Goal: Communication & Community: Answer question/provide support

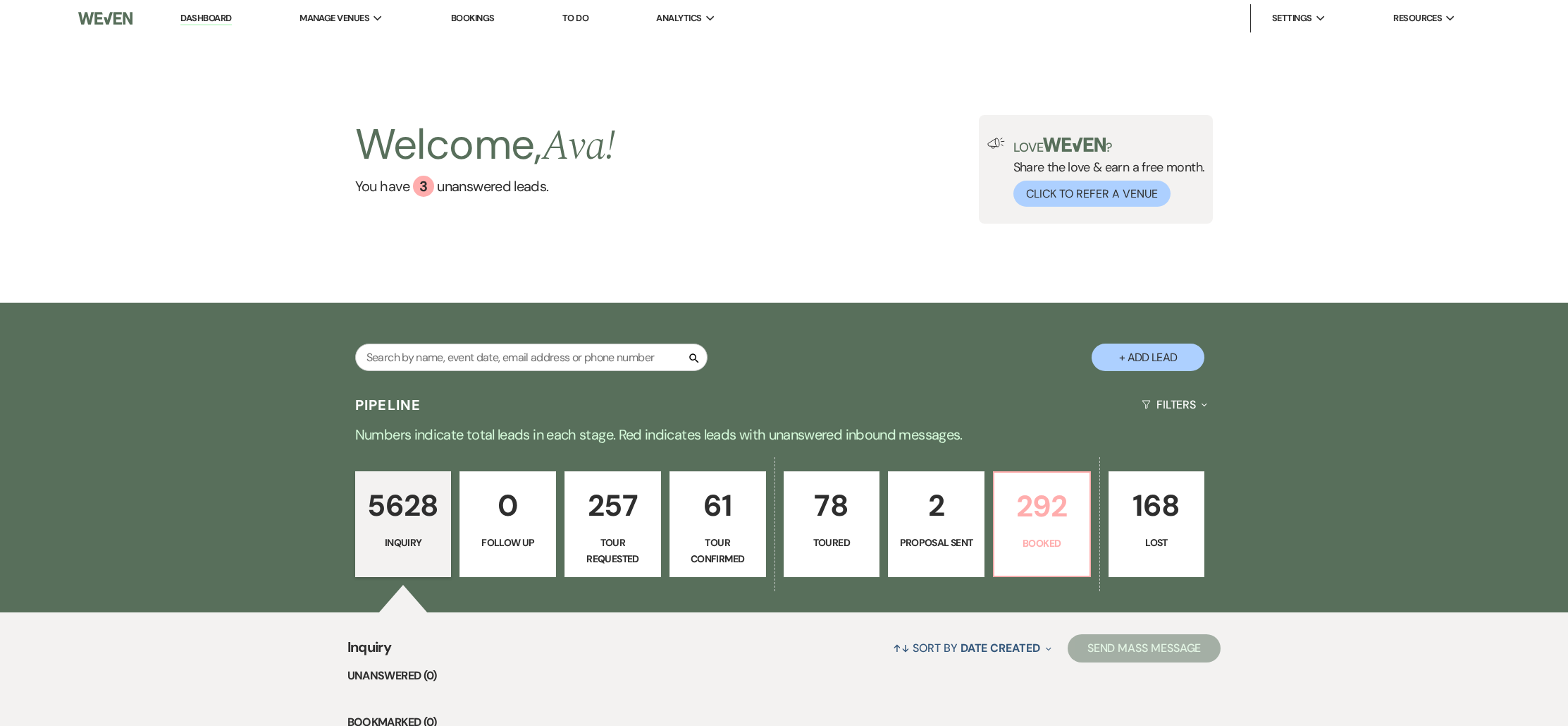
scroll to position [3, 0]
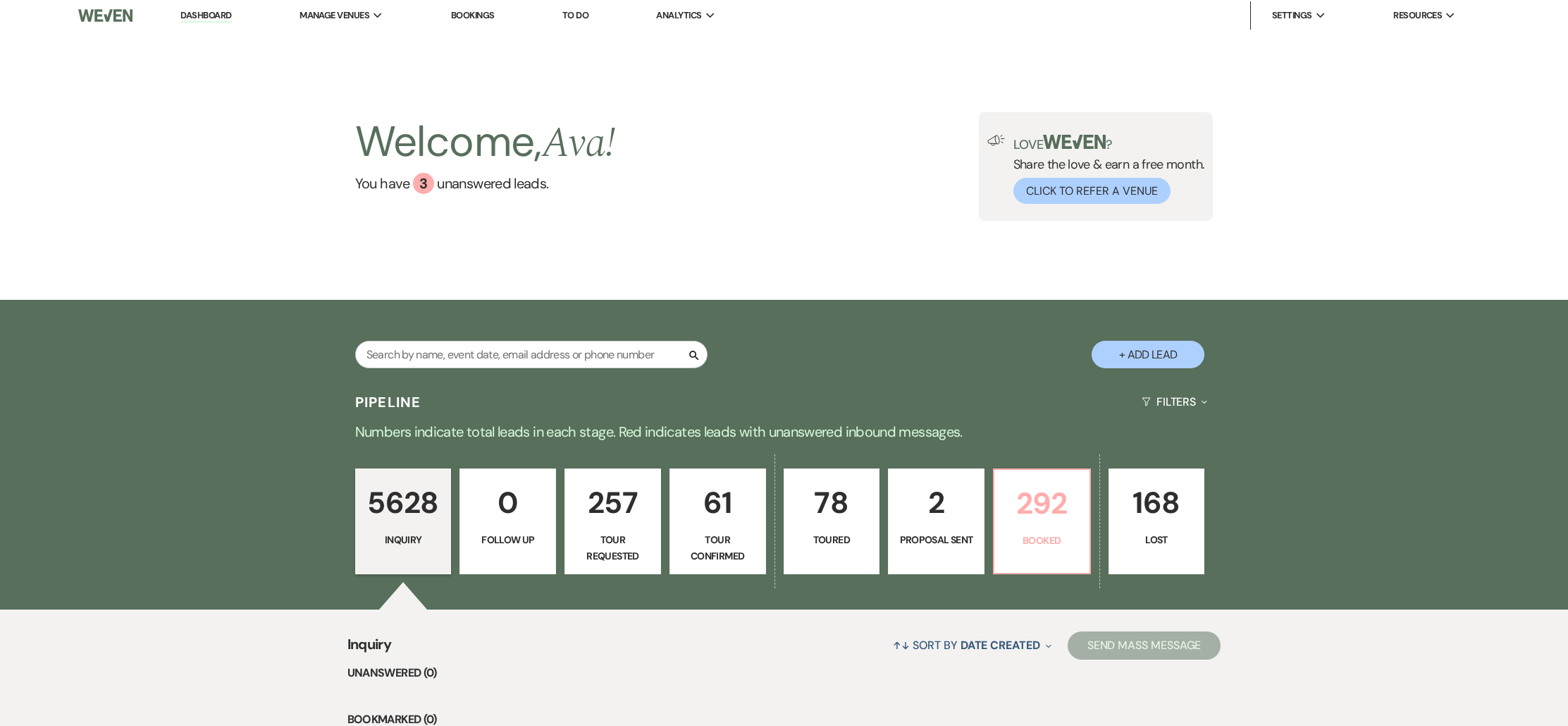
click at [1035, 538] on p "Booked" at bounding box center [1042, 540] width 78 height 15
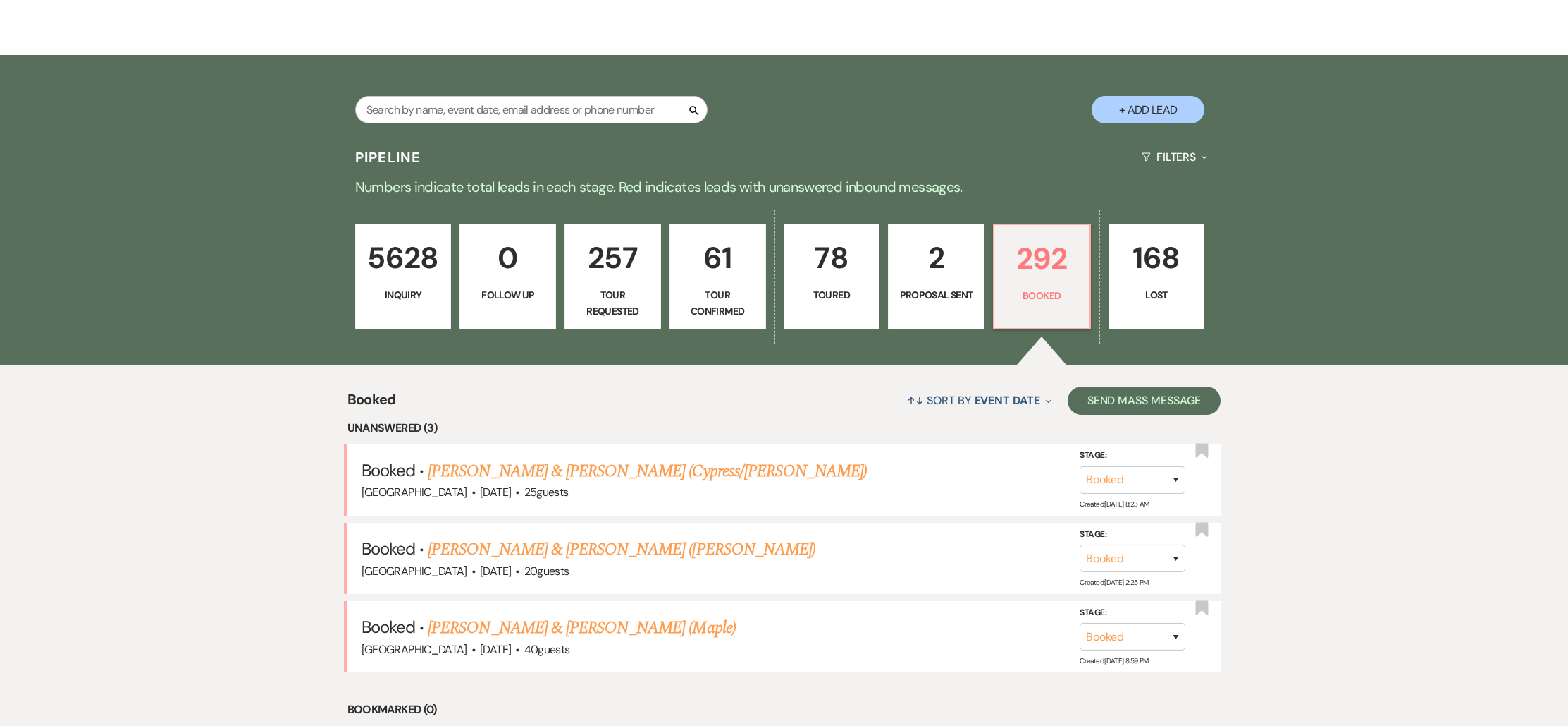
scroll to position [252, 0]
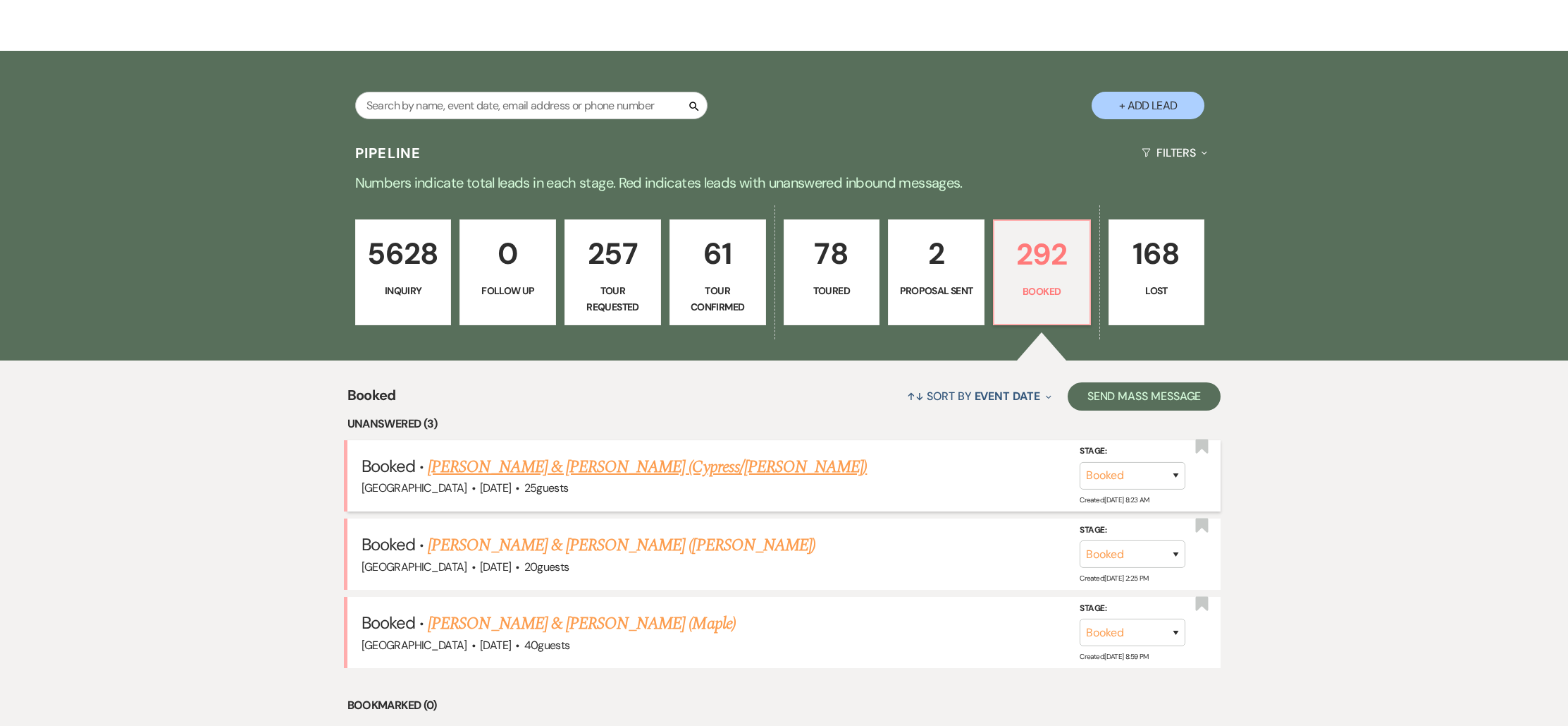
click at [558, 469] on link "[PERSON_NAME] & [PERSON_NAME] (Cypress/[PERSON_NAME])" at bounding box center [648, 466] width 439 height 25
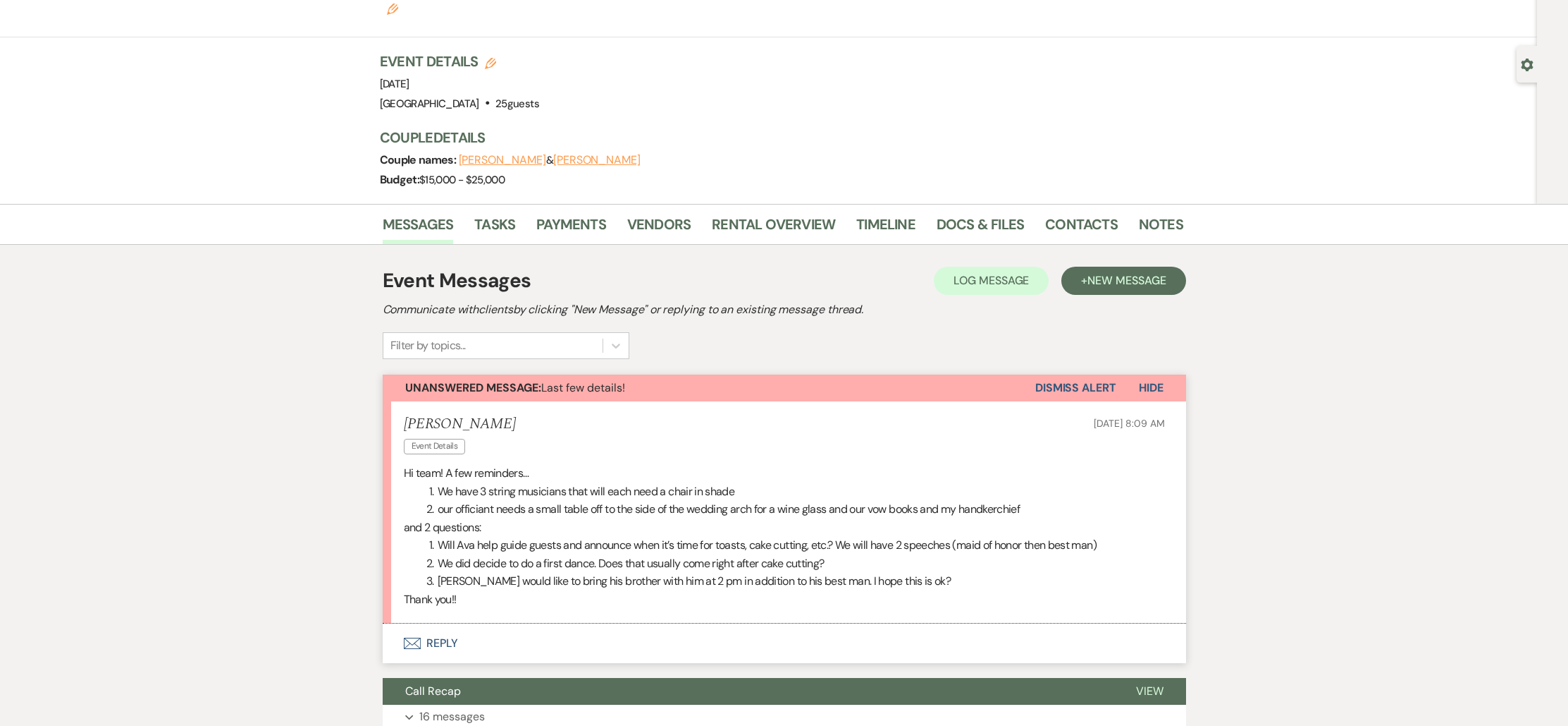
scroll to position [84, 0]
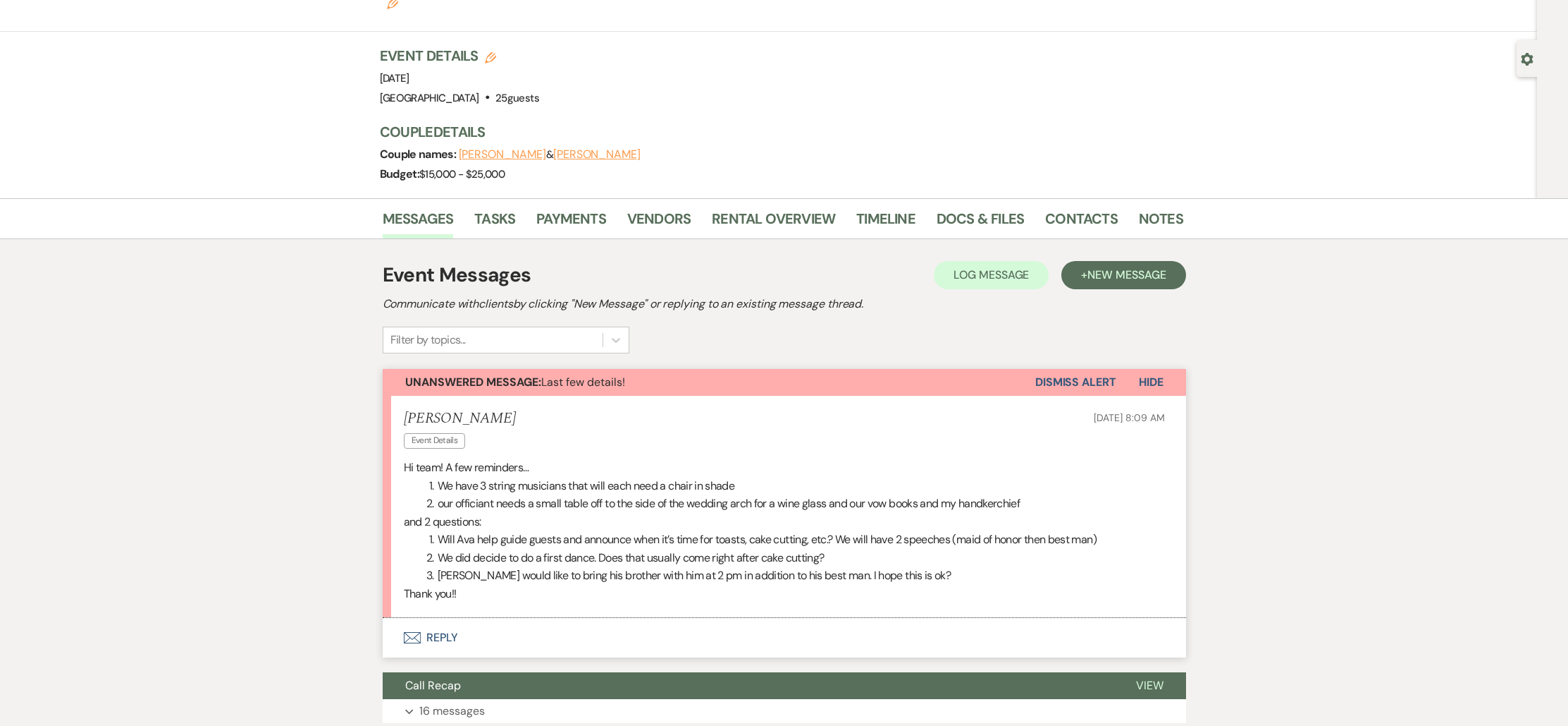
click at [437, 617] on button "Envelope Reply" at bounding box center [785, 637] width 803 height 40
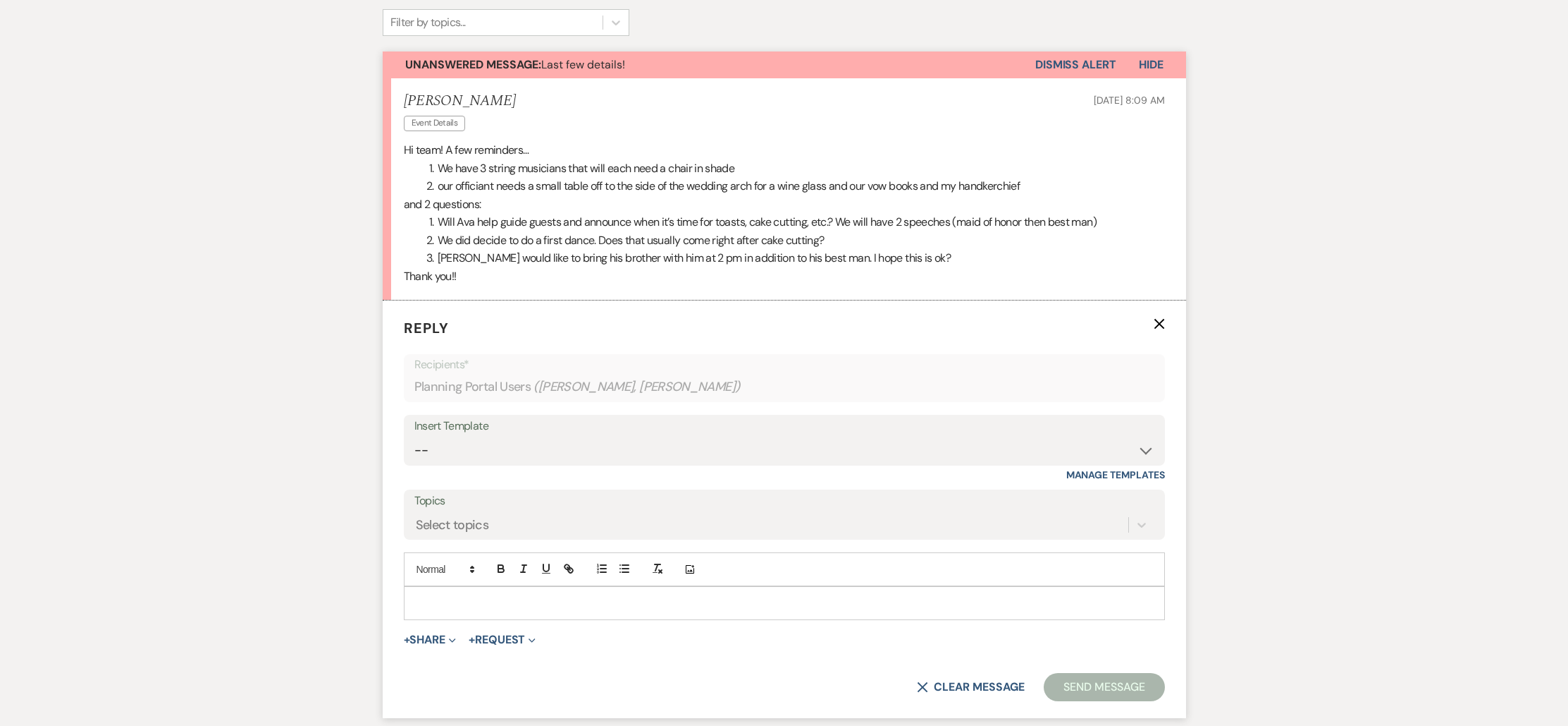
scroll to position [454, 0]
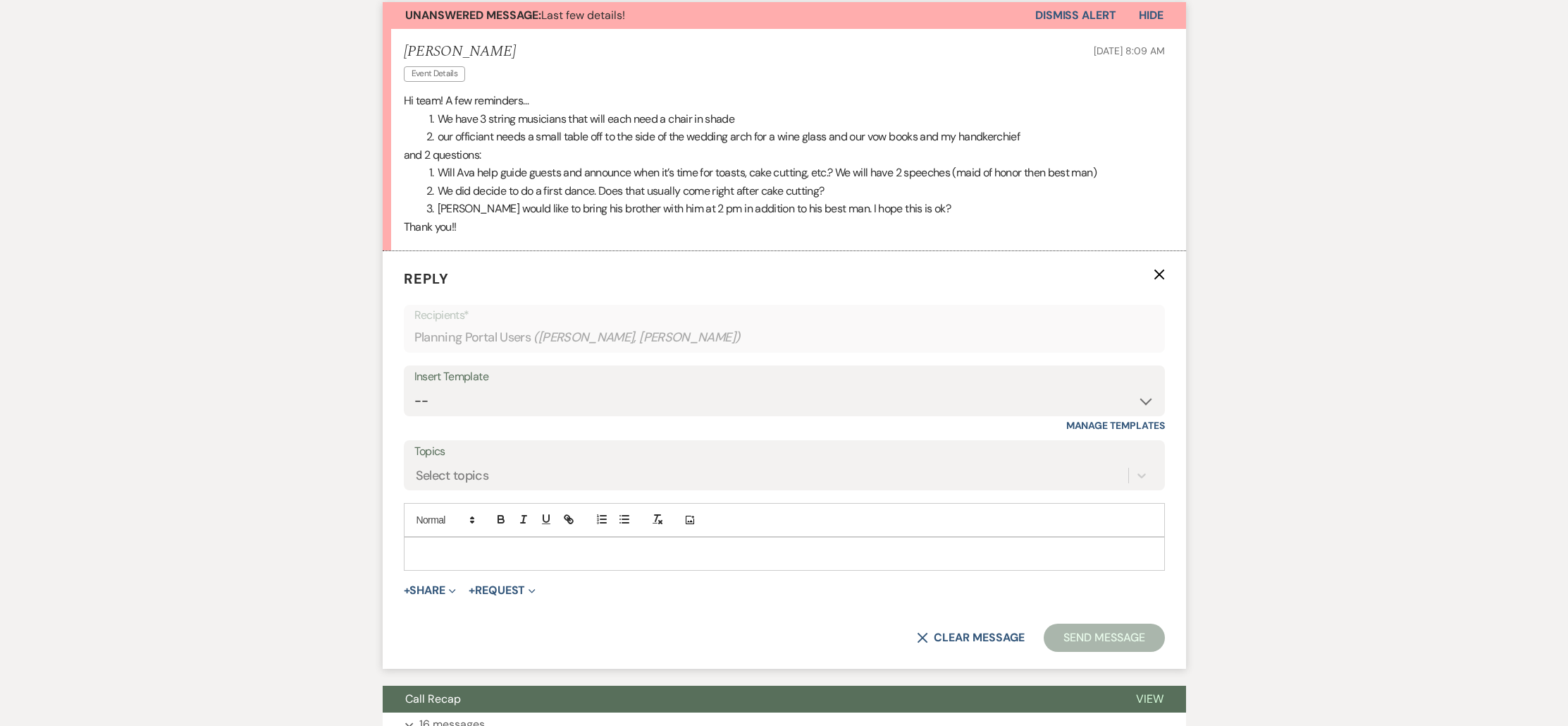
click at [431, 538] on div at bounding box center [784, 554] width 759 height 32
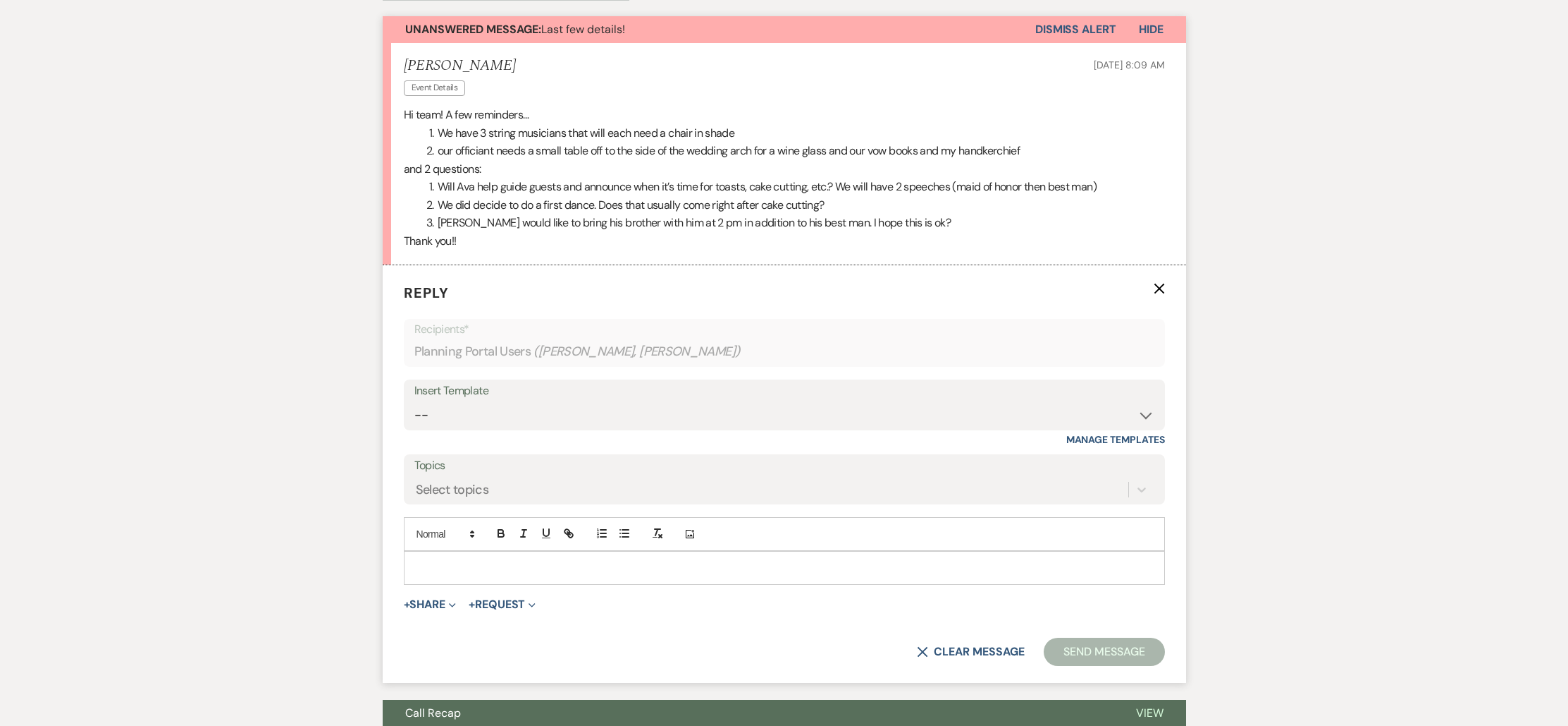
scroll to position [439, 0]
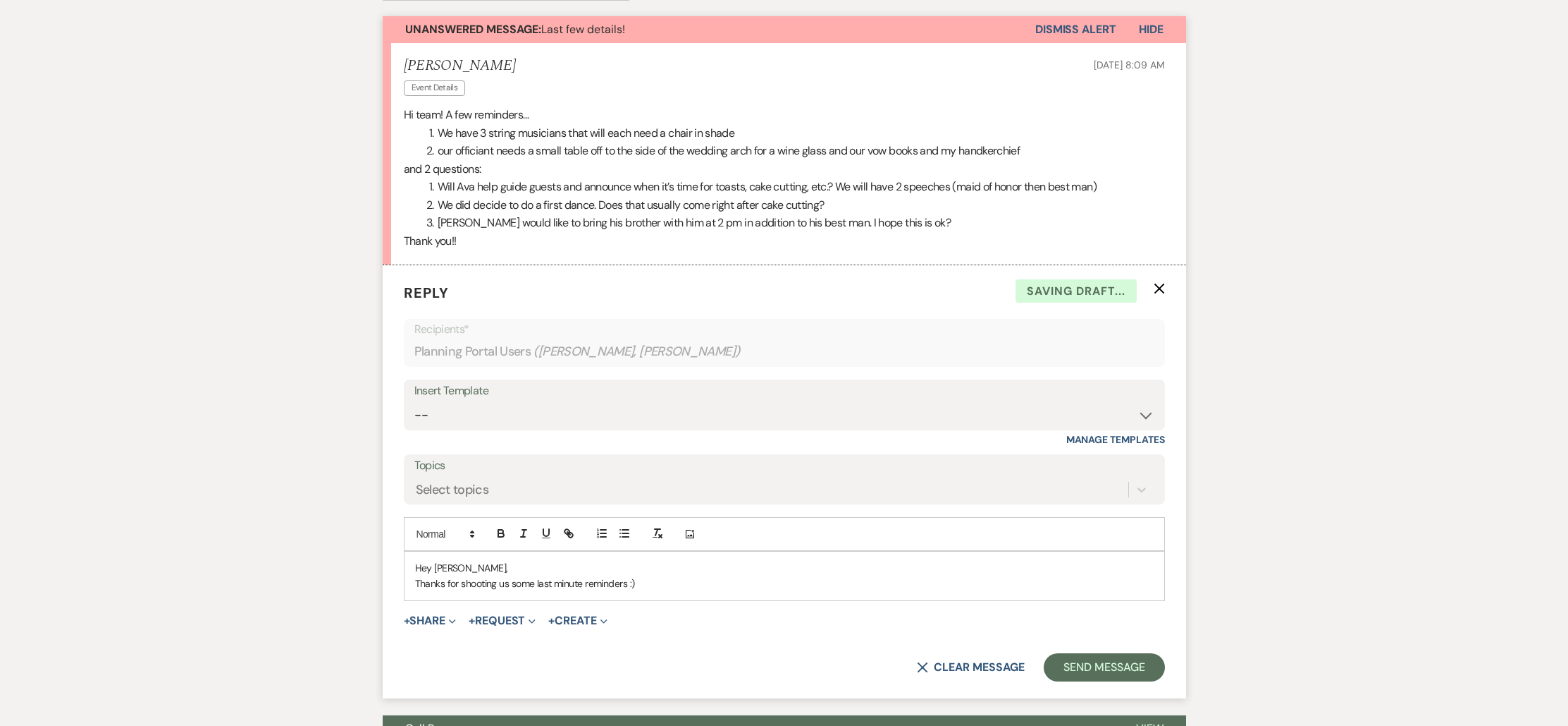
click at [412, 551] on div "Hey [PERSON_NAME], Thanks for shooting us some last minute reminders :)" at bounding box center [784, 575] width 759 height 48
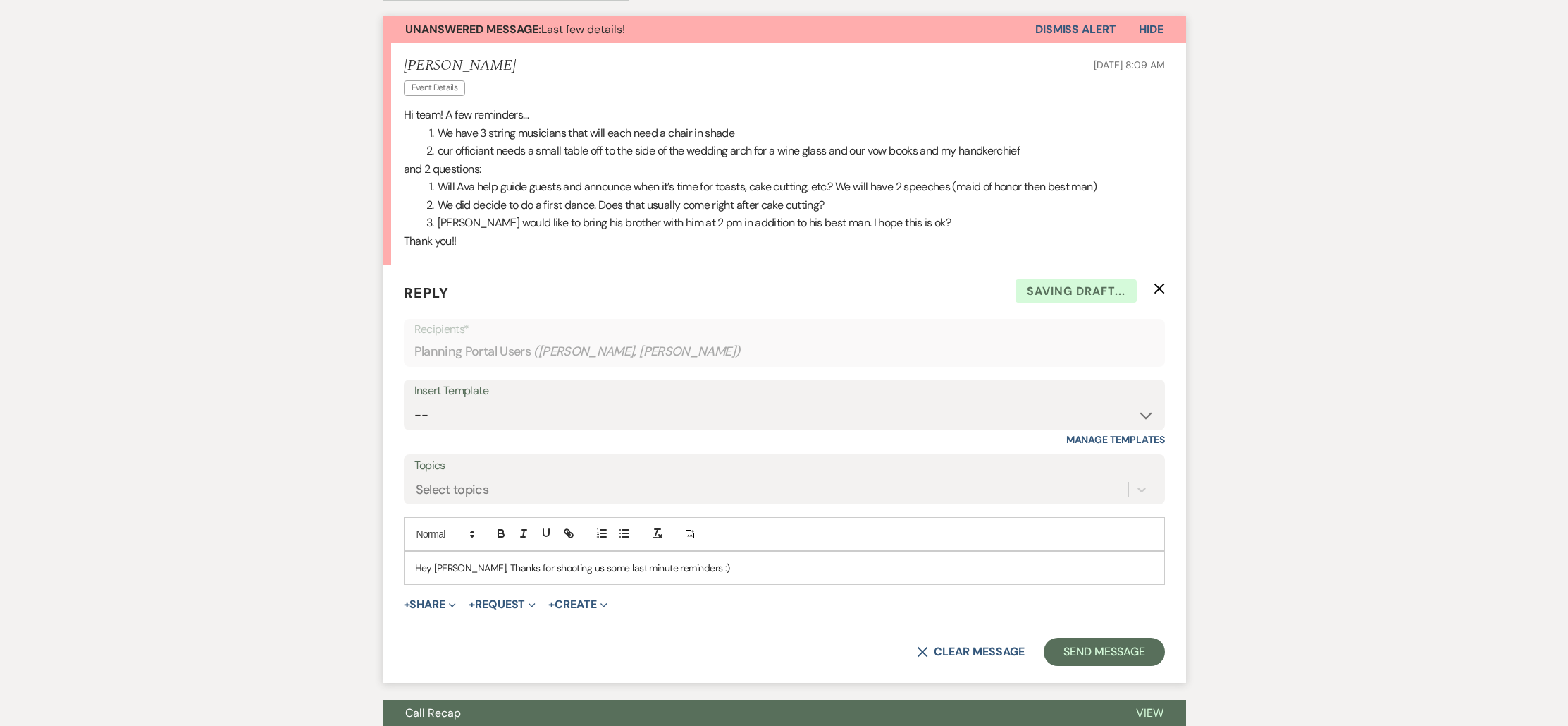
click at [466, 551] on div "Hey [PERSON_NAME], Thanks for shooting us some last minute reminders :)" at bounding box center [784, 567] width 759 height 32
click at [464, 560] on p "Hey [PERSON_NAME], Thanks for shooting us some last minute reminders :)" at bounding box center [784, 567] width 738 height 15
click at [692, 560] on p "Hey [PERSON_NAME], thanks for shooting us some last minute reminders :)" at bounding box center [784, 567] width 738 height 15
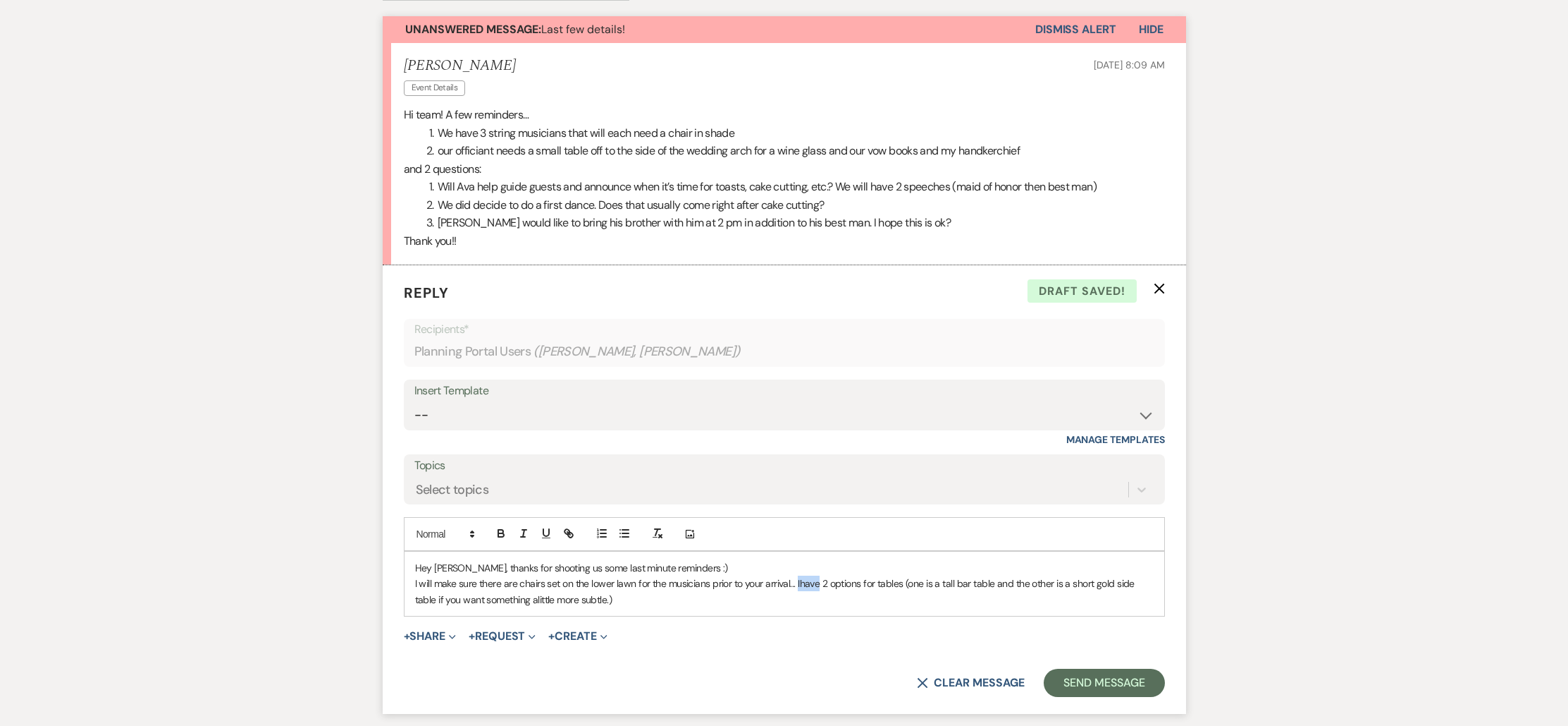
click at [802, 576] on p "I will make sure there are chairs set on the lower lawn for the musicians prior…" at bounding box center [784, 591] width 738 height 31
click at [799, 576] on p "I will make sure there are chairs set on the lower lawn for the musicians prior…" at bounding box center [784, 591] width 738 height 31
click at [641, 576] on p "I will make sure there are chairs set on the lower lawn for the musicians prior…" at bounding box center [784, 591] width 738 height 31
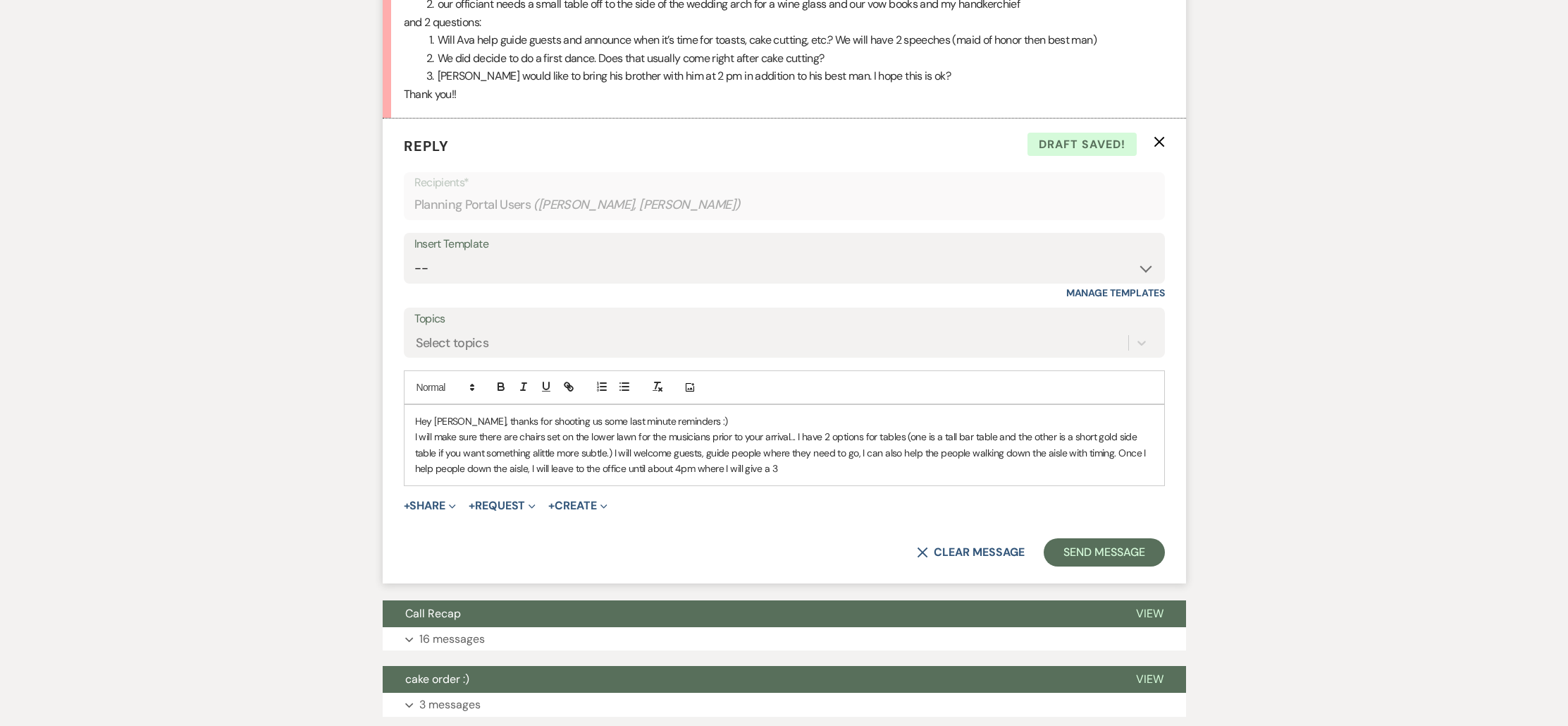
scroll to position [587, 0]
drag, startPoint x: 805, startPoint y: 439, endPoint x: 665, endPoint y: 439, distance: 140.0
click at [665, 439] on p "I will make sure there are chairs set on the lower lawn for the musicians prior…" at bounding box center [784, 452] width 738 height 47
click at [792, 448] on div "Hey [PERSON_NAME], thanks for shooting us some last minute reminders :) I will …" at bounding box center [784, 444] width 759 height 81
drag, startPoint x: 790, startPoint y: 439, endPoint x: 629, endPoint y: 436, distance: 161.0
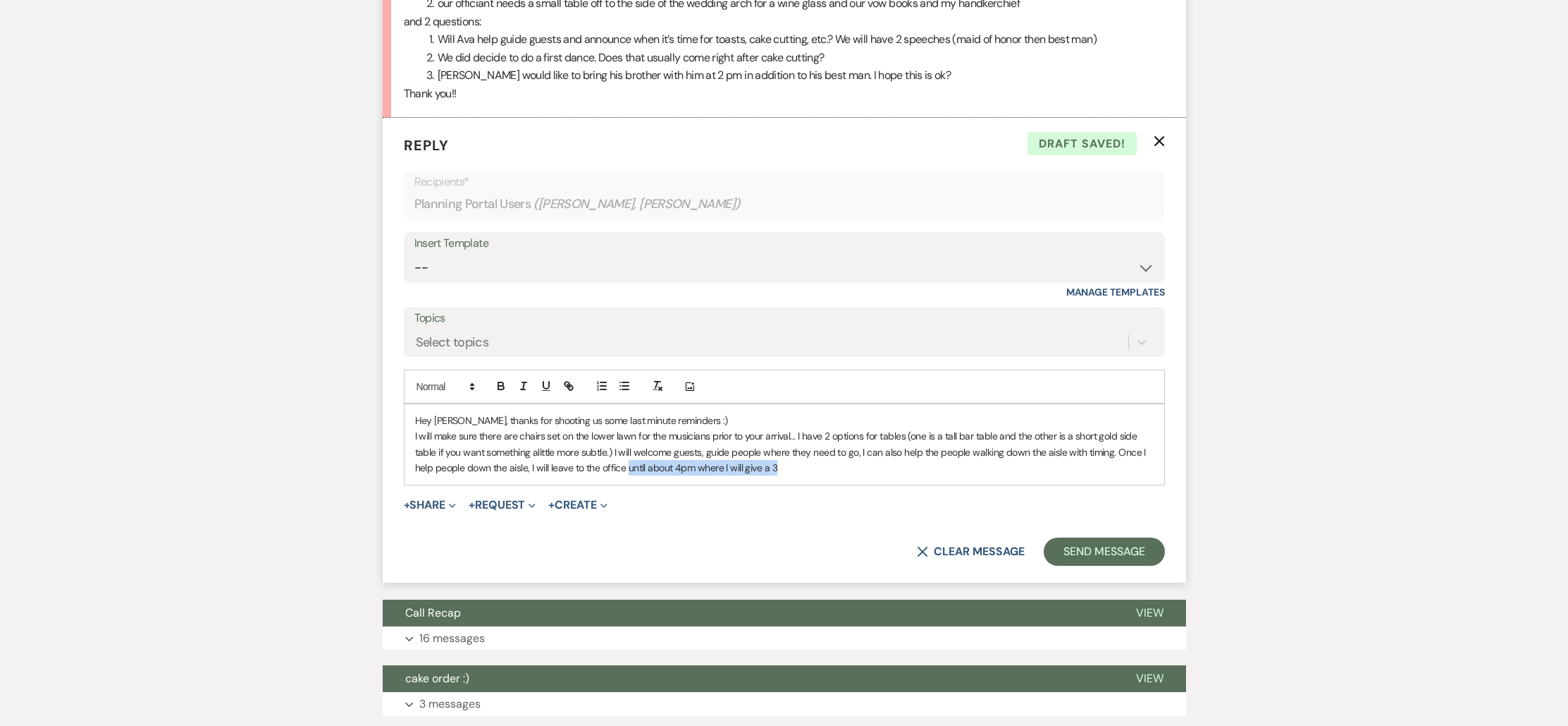
click at [629, 436] on p "I will make sure there are chairs set on the lower lawn for the musicians prior…" at bounding box center [784, 452] width 738 height 47
drag, startPoint x: 754, startPoint y: 443, endPoint x: 748, endPoint y: 438, distance: 7.8
click at [806, 433] on p "I will make sure there are chairs set on the lower lawn for the musicians prior…" at bounding box center [784, 452] width 738 height 47
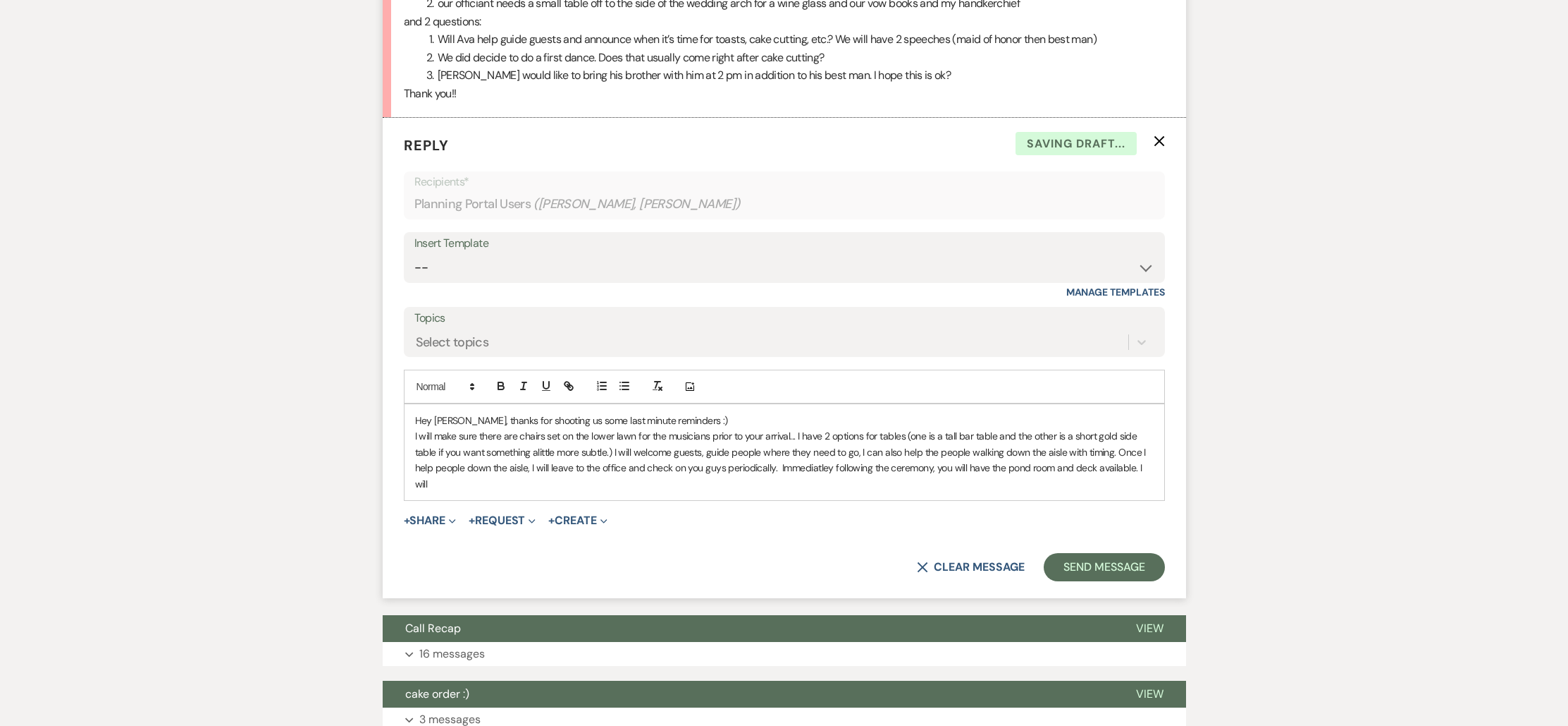
click at [1152, 433] on p "I will make sure there are chairs set on the lower lawn for the musicians prior…" at bounding box center [784, 460] width 738 height 64
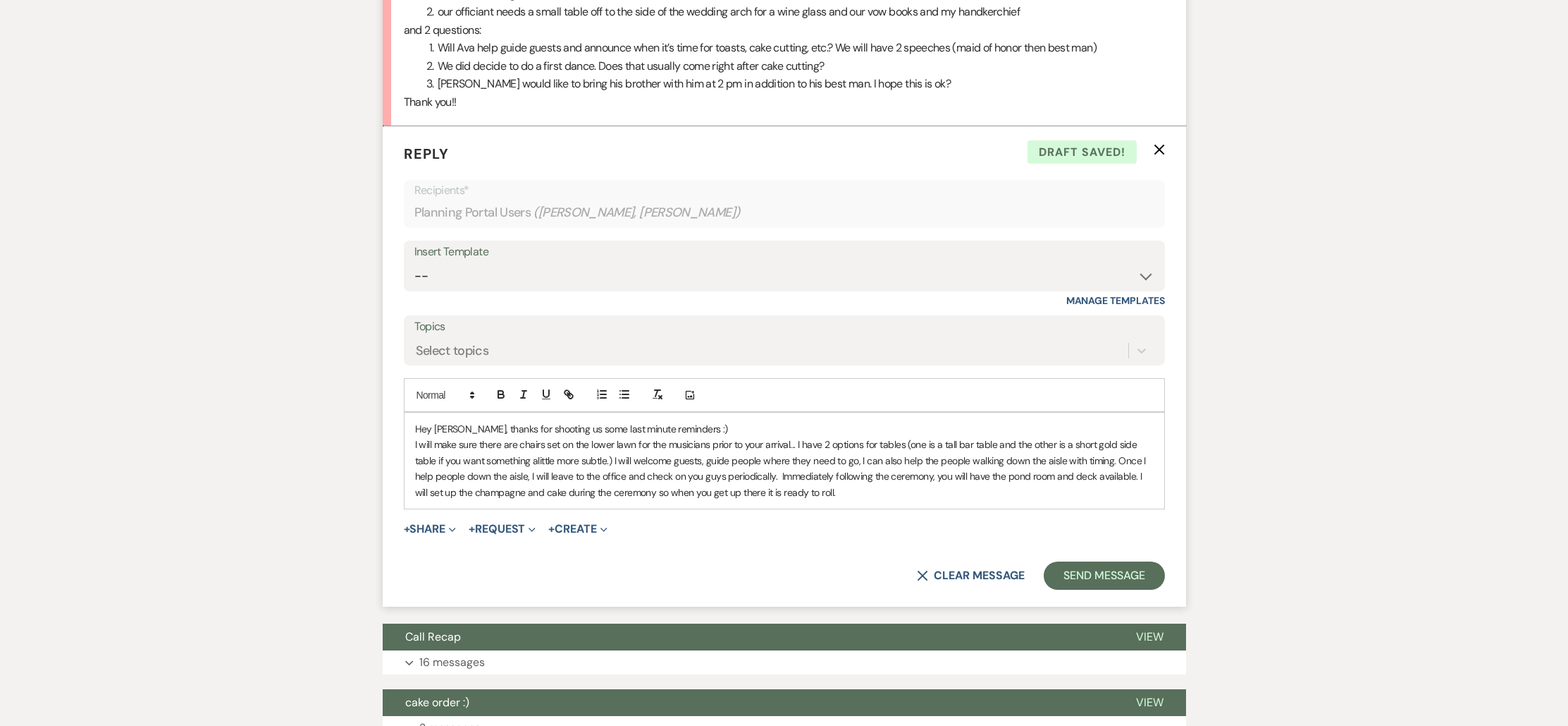
scroll to position [570, 0]
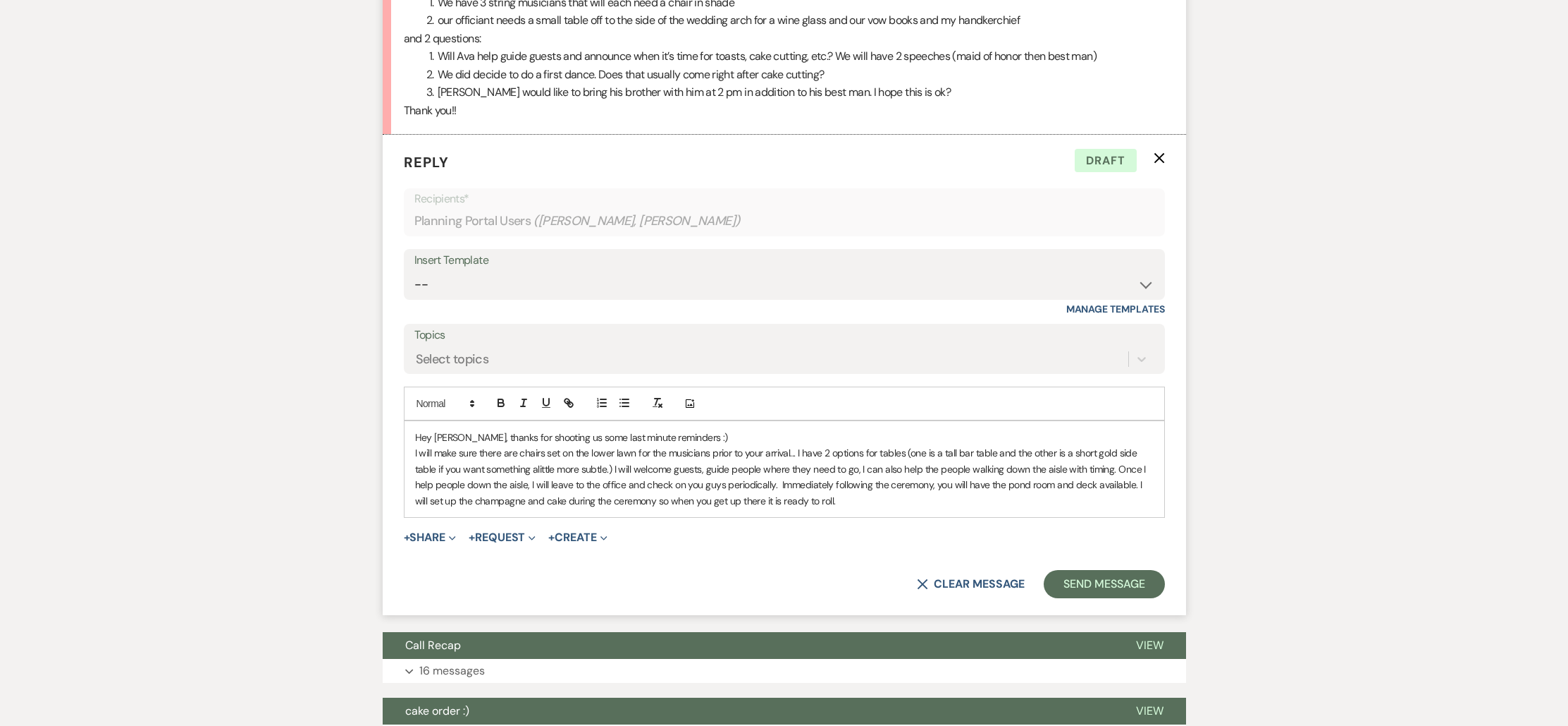
click at [891, 470] on p "I will make sure there are chairs set on the lower lawn for the musicians prior…" at bounding box center [784, 477] width 738 height 64
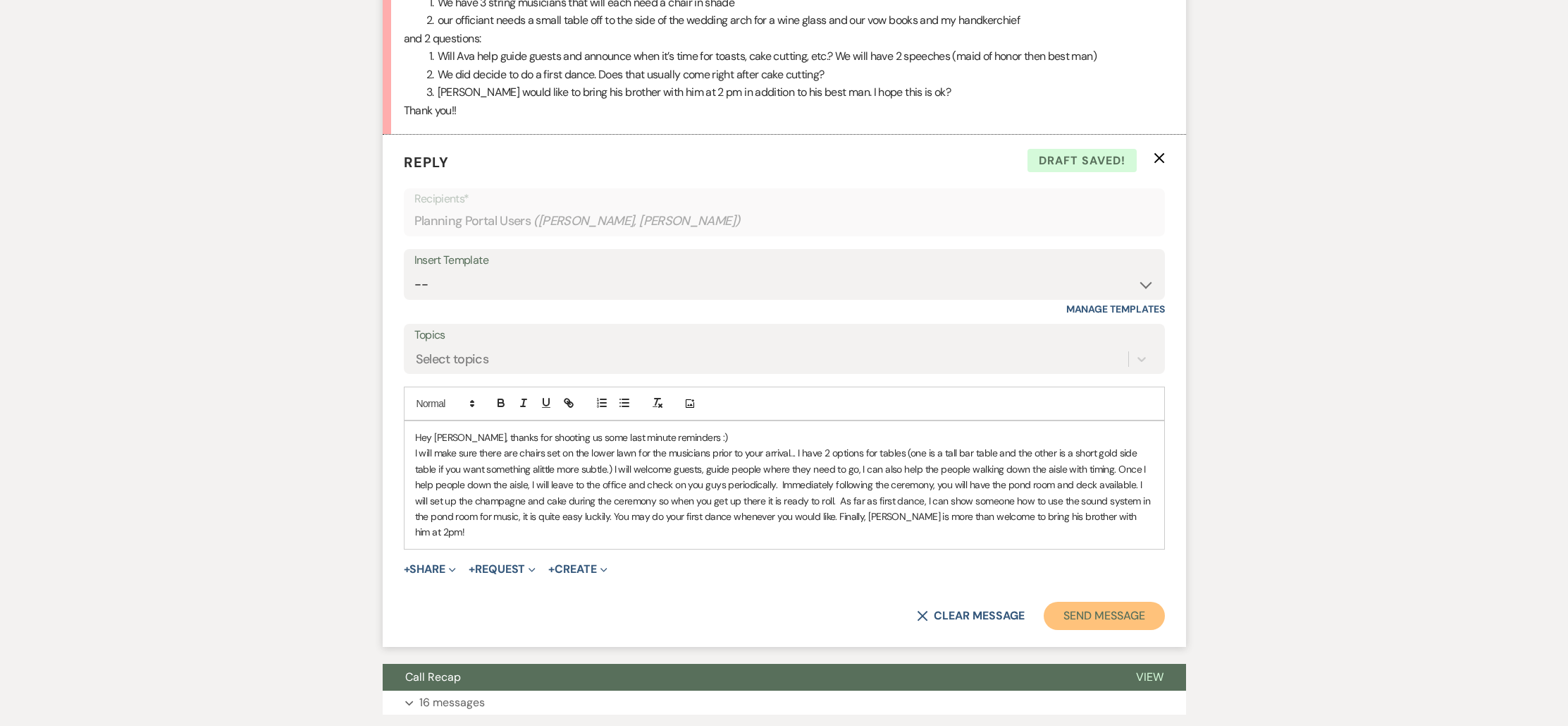
click at [1076, 601] on button "Send Message" at bounding box center [1104, 615] width 120 height 28
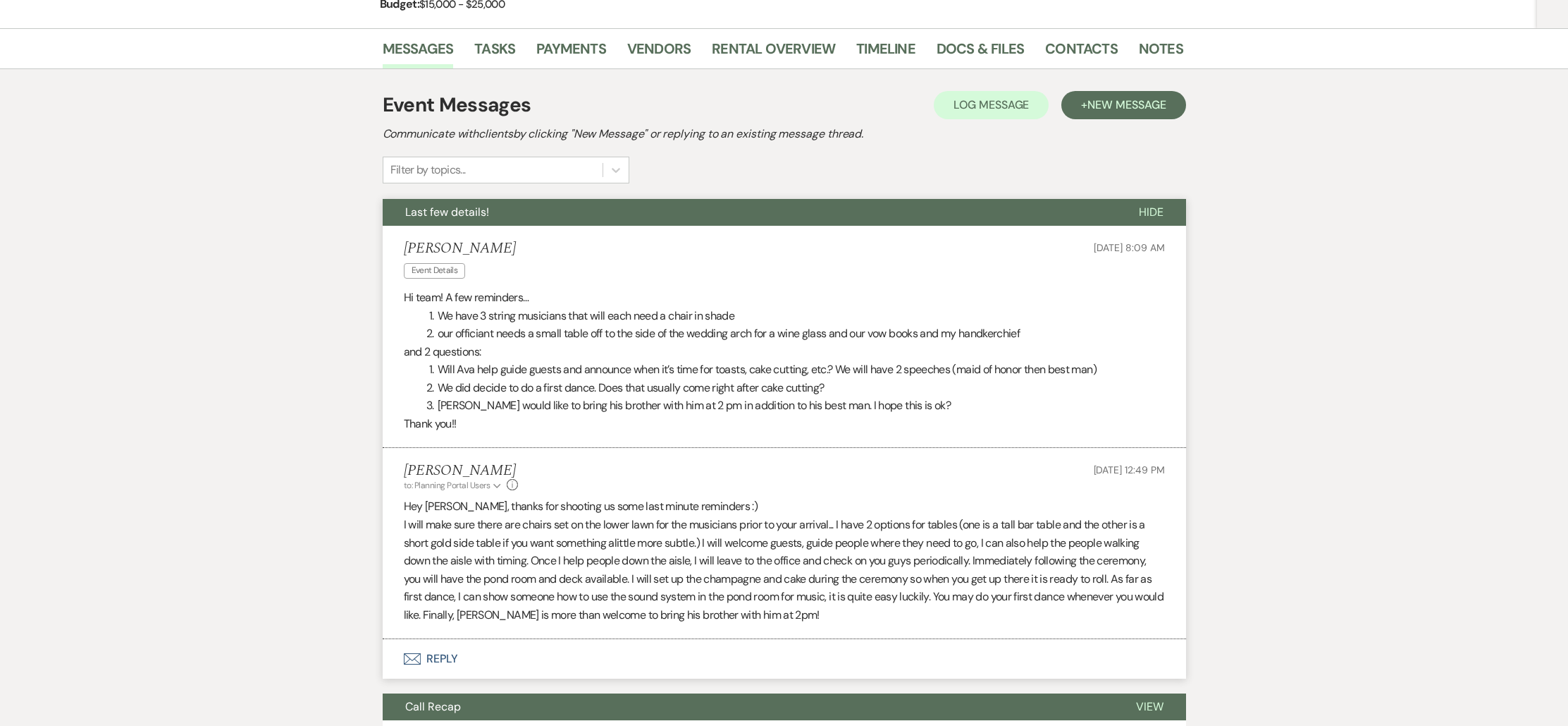
scroll to position [0, 0]
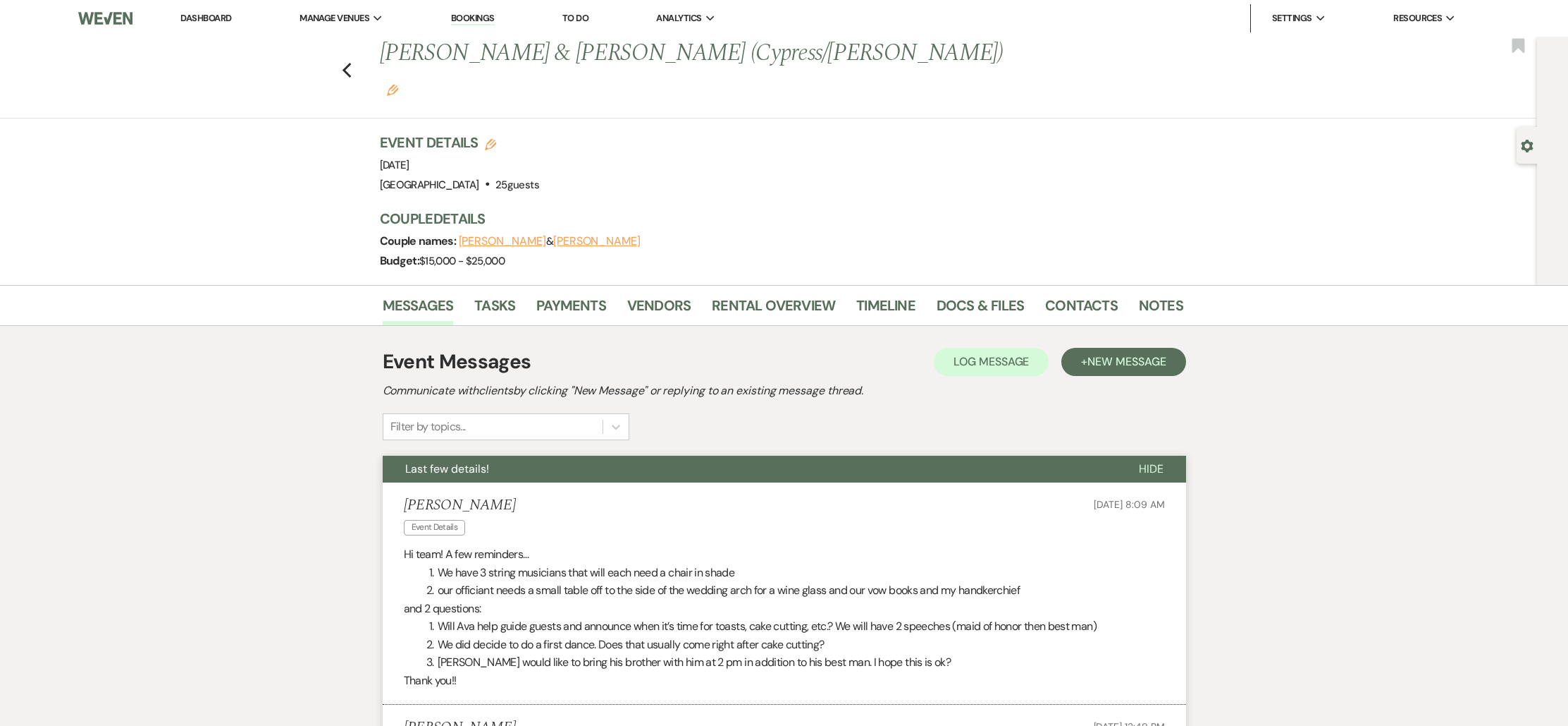
click at [194, 16] on link "Dashboard" at bounding box center [206, 18] width 51 height 12
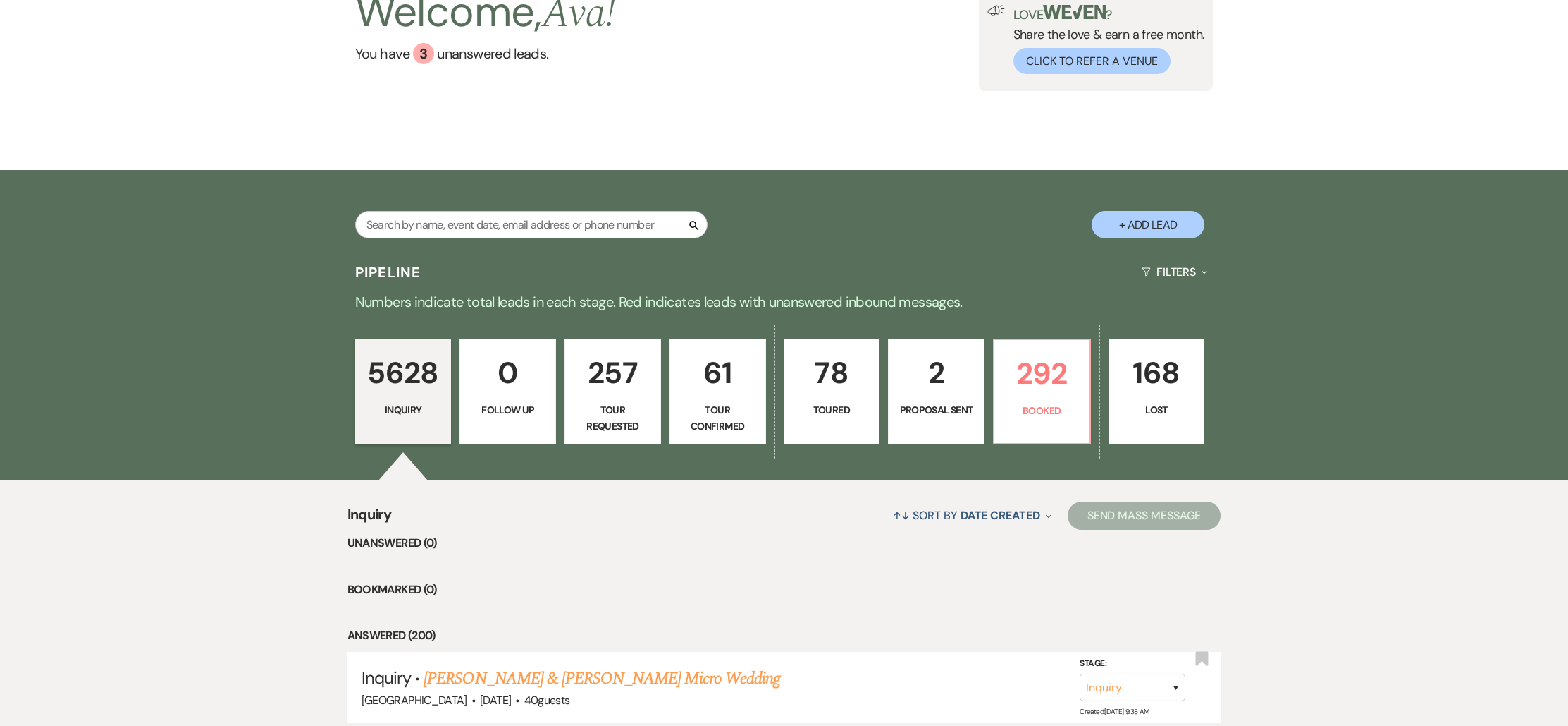
scroll to position [134, 0]
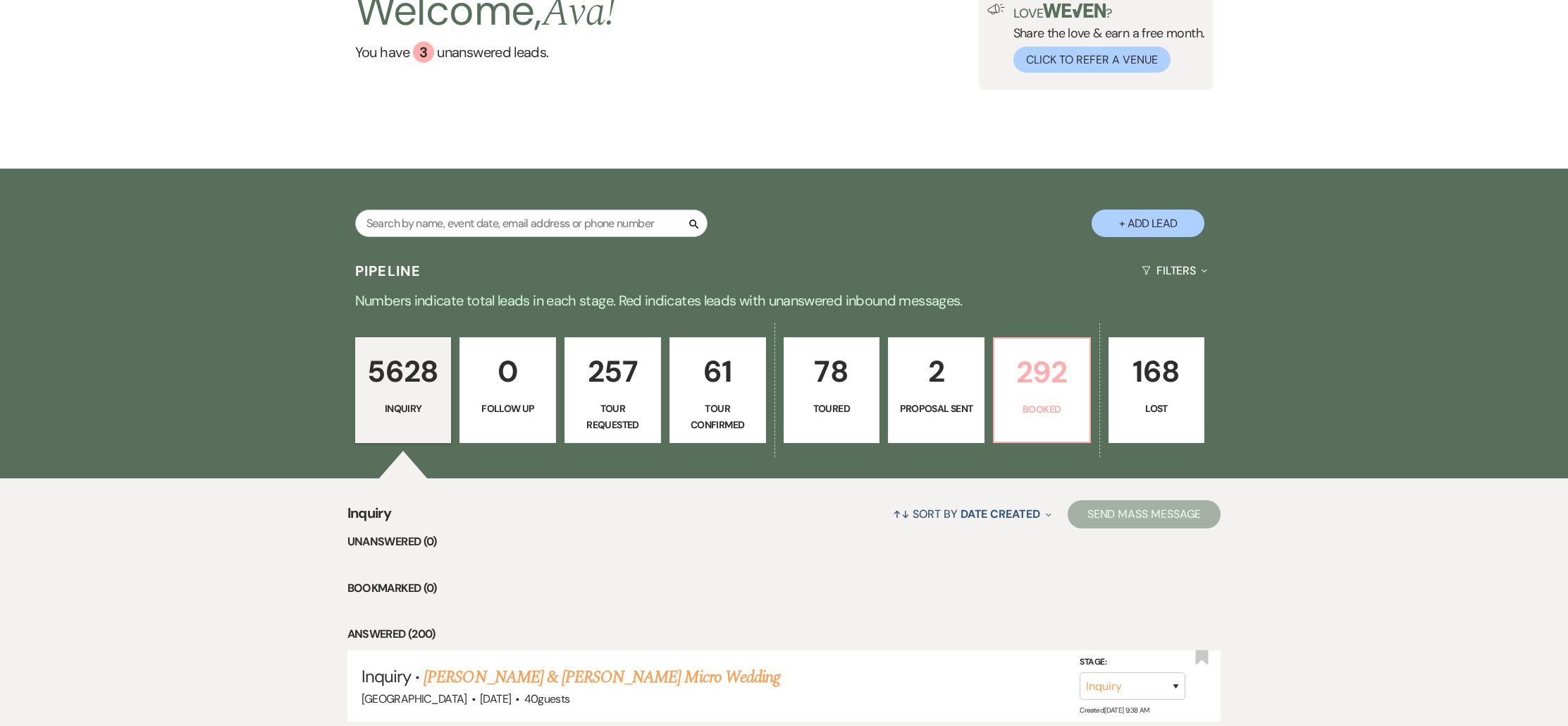
click at [1077, 393] on p "292" at bounding box center [1042, 372] width 78 height 47
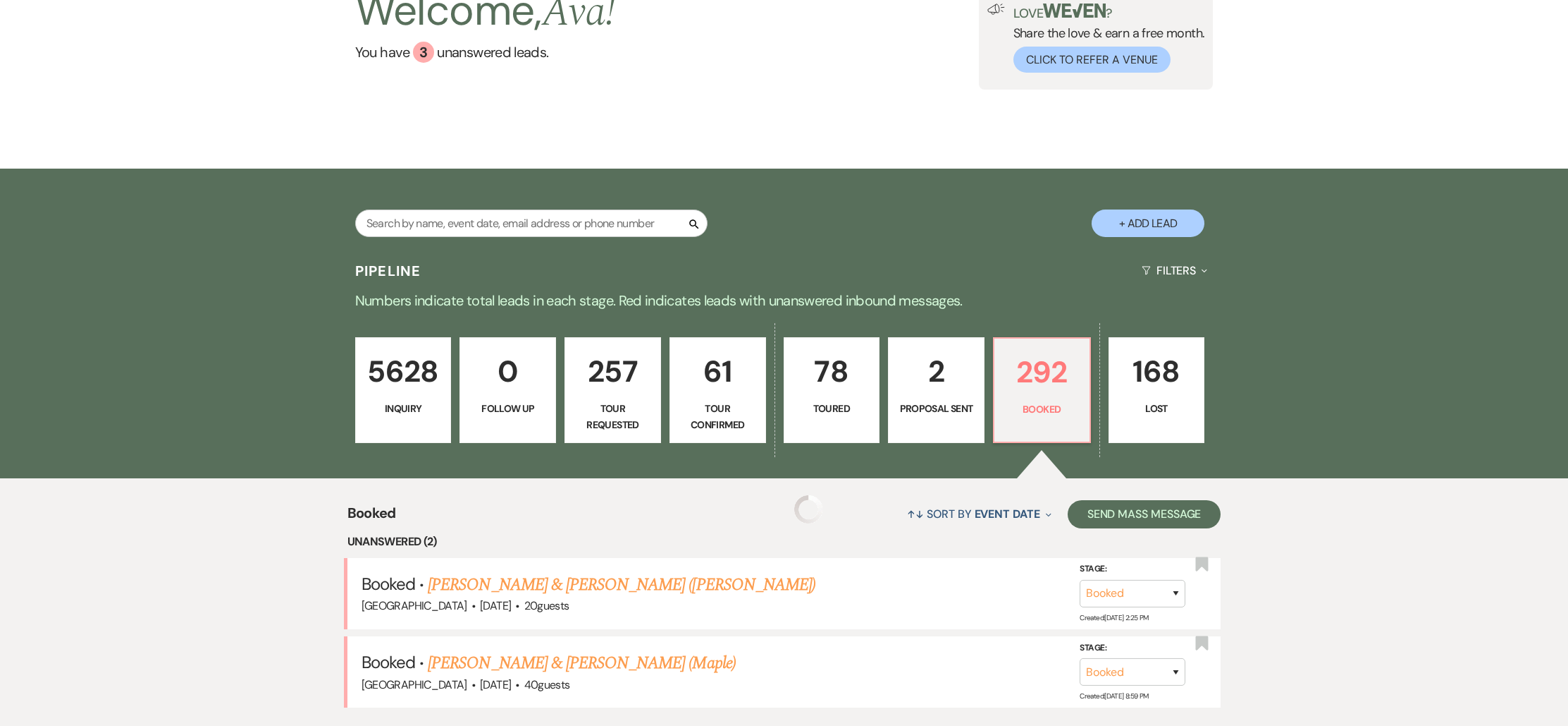
scroll to position [371, 0]
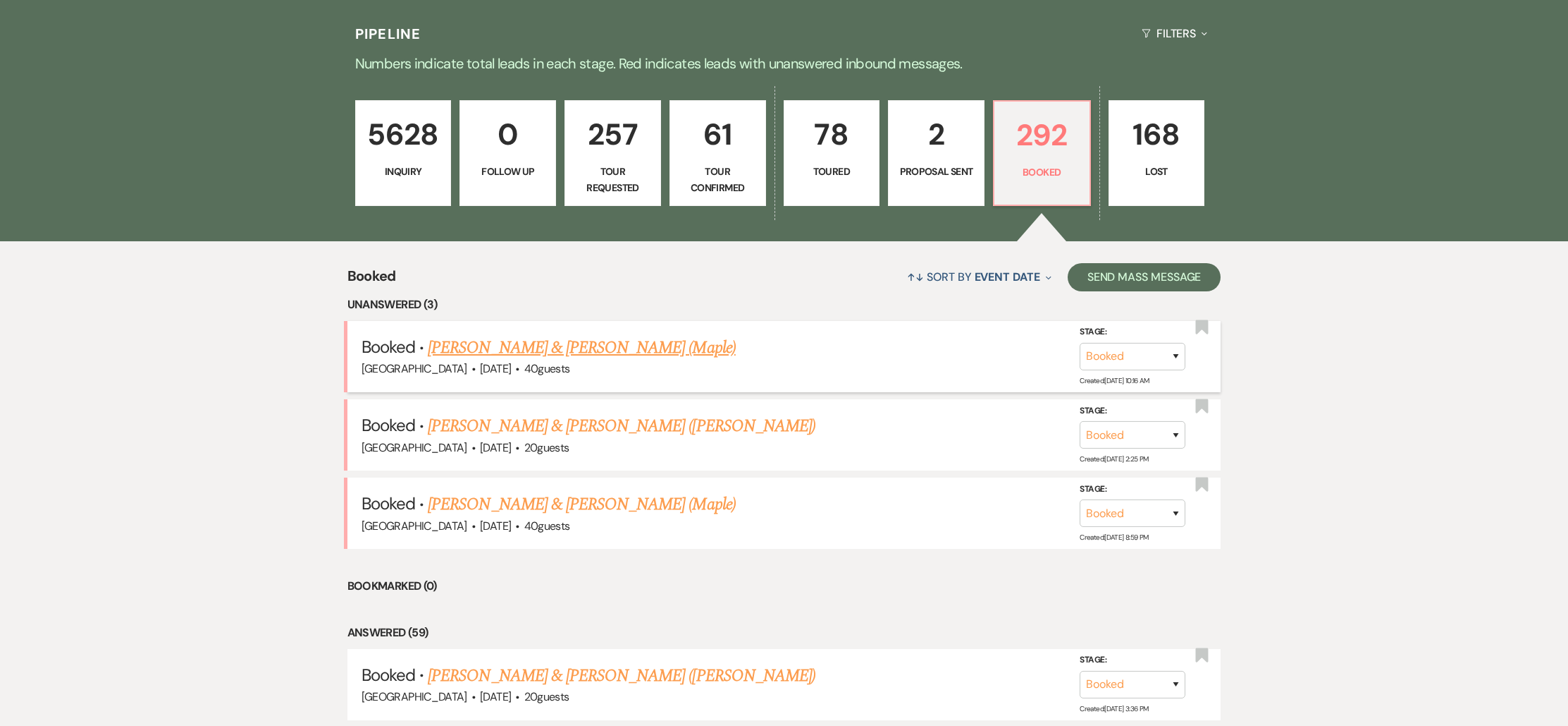
click at [561, 349] on link "[PERSON_NAME] & [PERSON_NAME] (Maple)" at bounding box center [581, 348] width 308 height 25
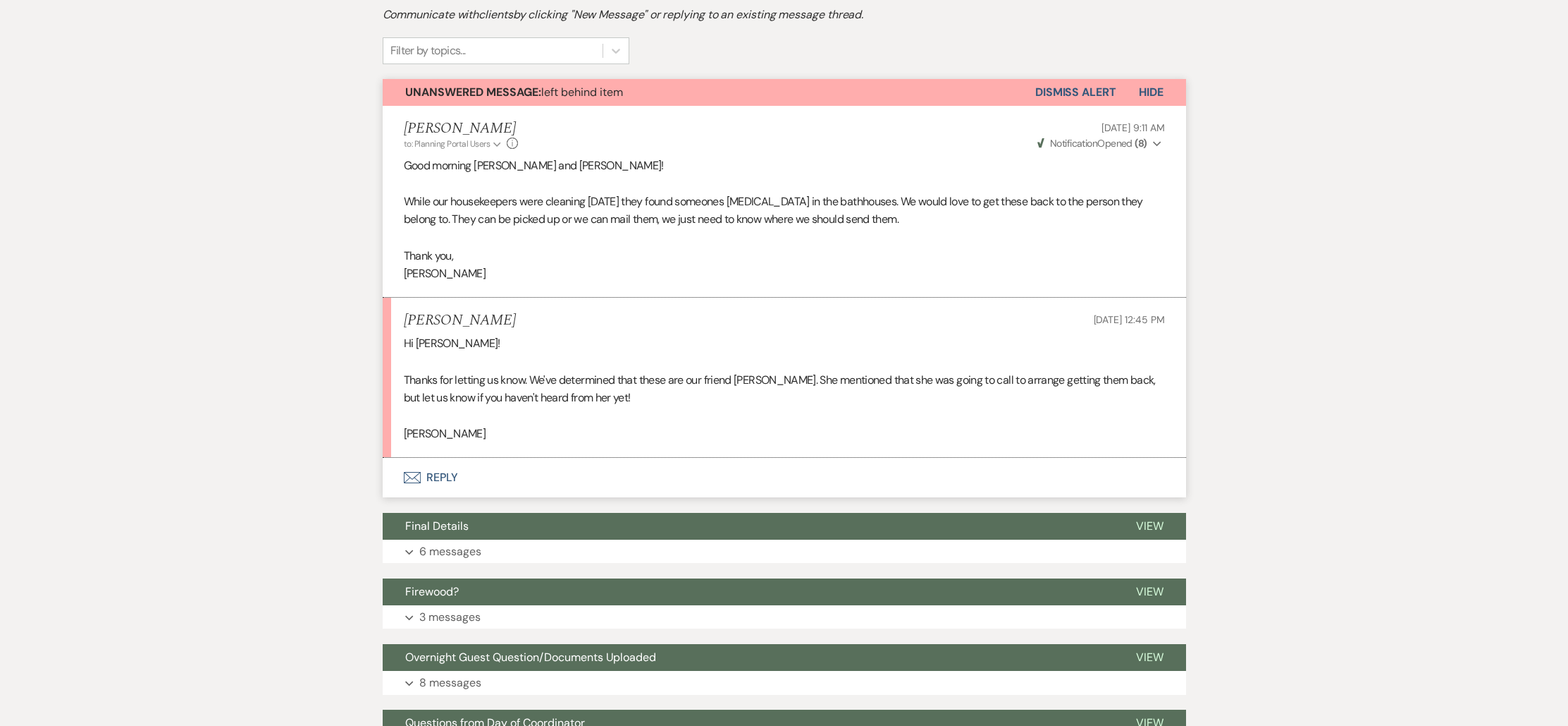
scroll to position [379, 0]
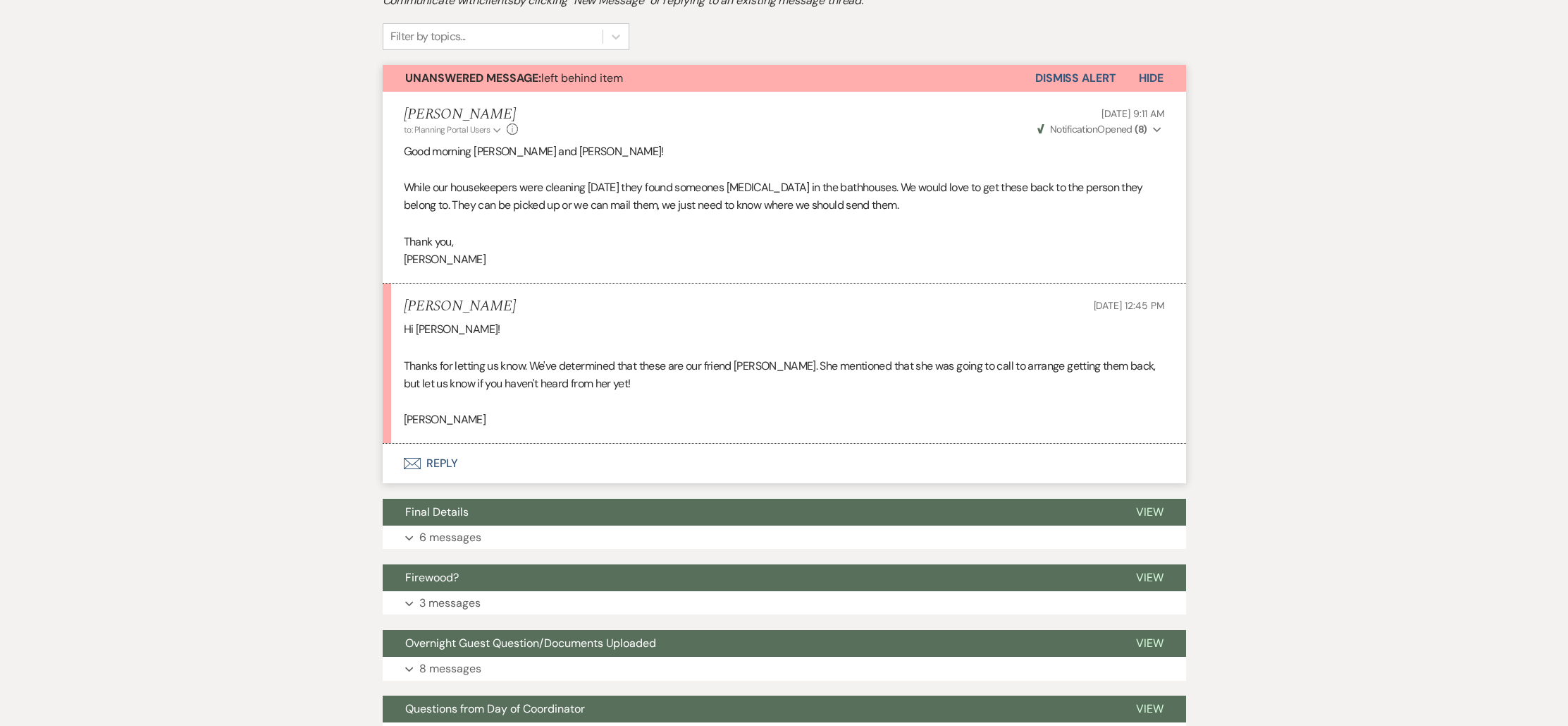
click at [481, 452] on button "Envelope Reply" at bounding box center [785, 463] width 803 height 40
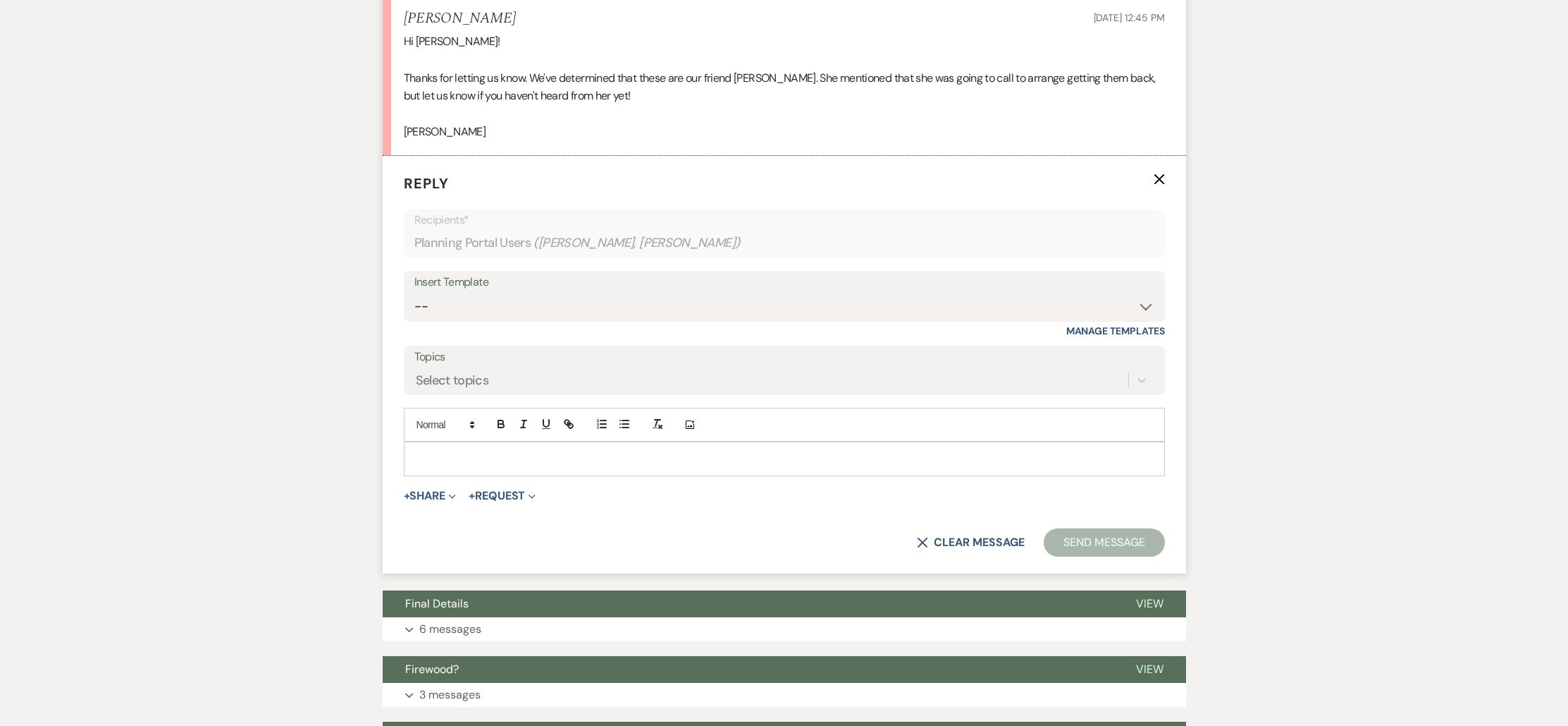
scroll to position [669, 0]
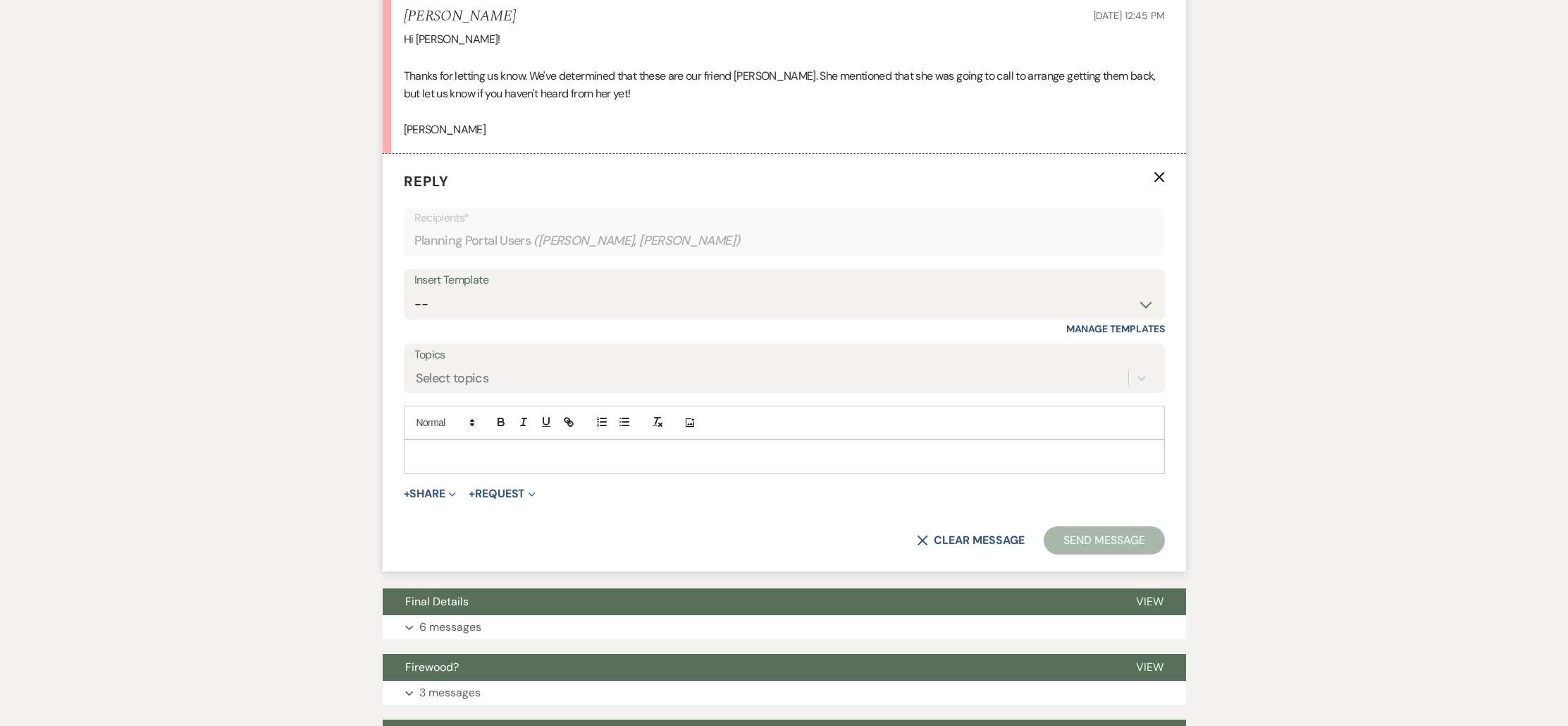
click at [468, 469] on div at bounding box center [784, 456] width 759 height 32
click at [1087, 543] on button "Send Message" at bounding box center [1104, 539] width 120 height 28
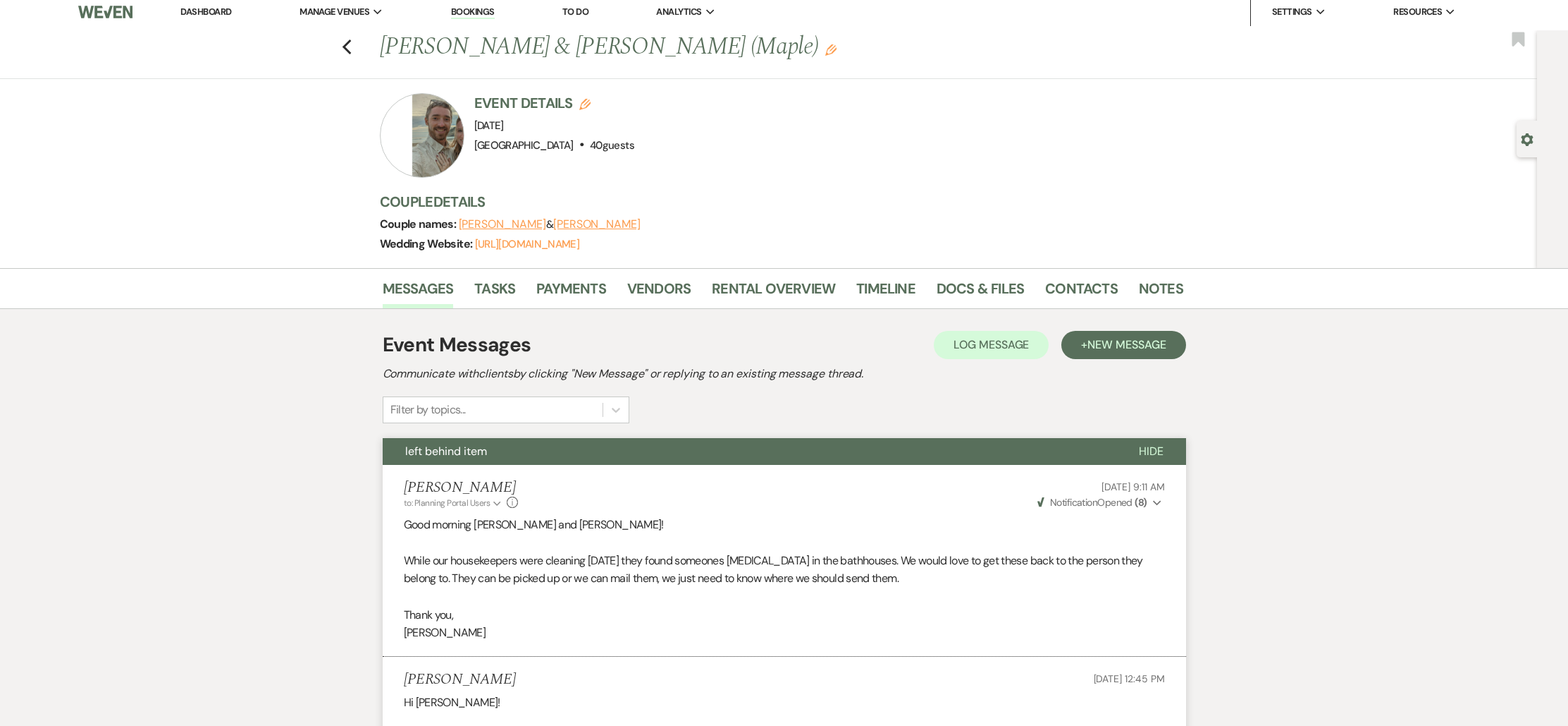
scroll to position [0, 0]
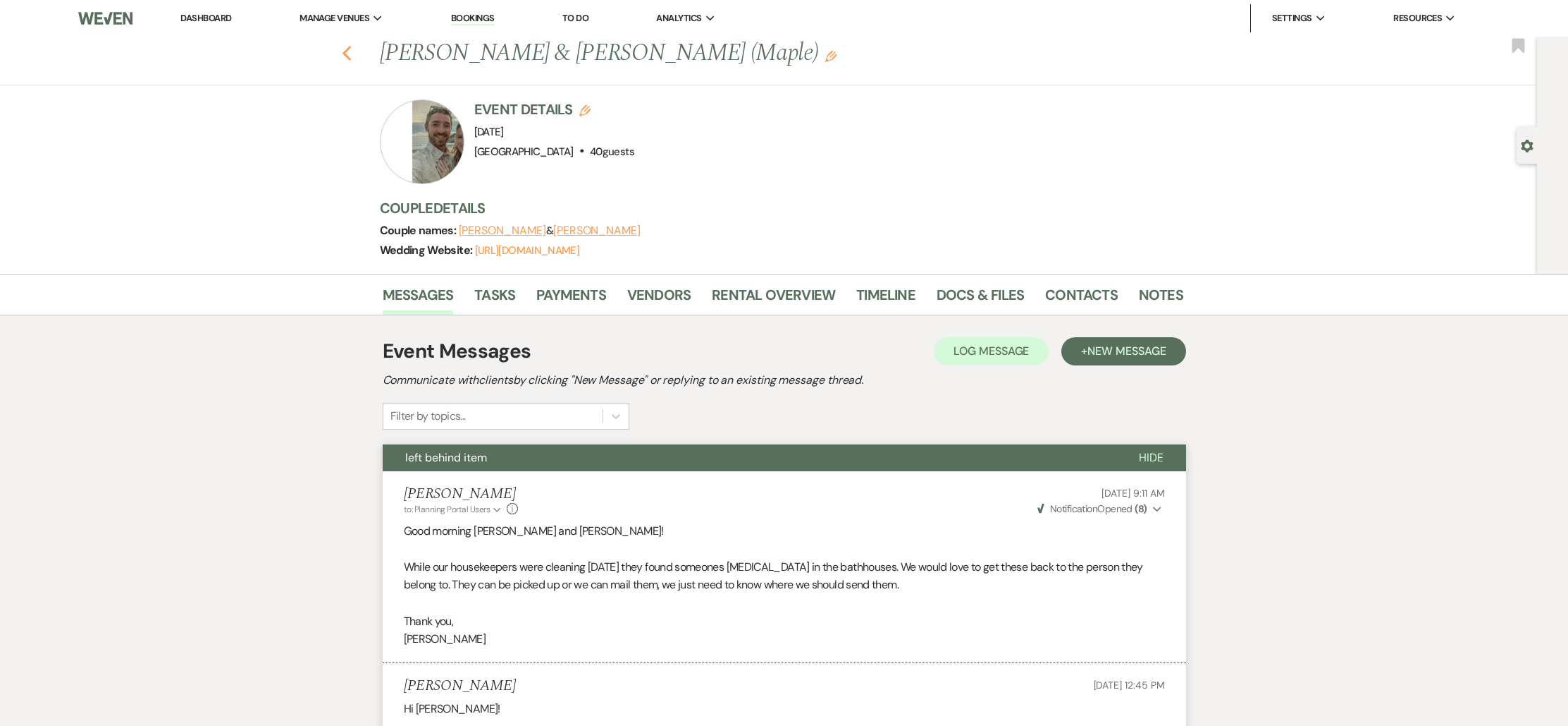
click at [353, 57] on icon "Previous" at bounding box center [347, 53] width 10 height 17
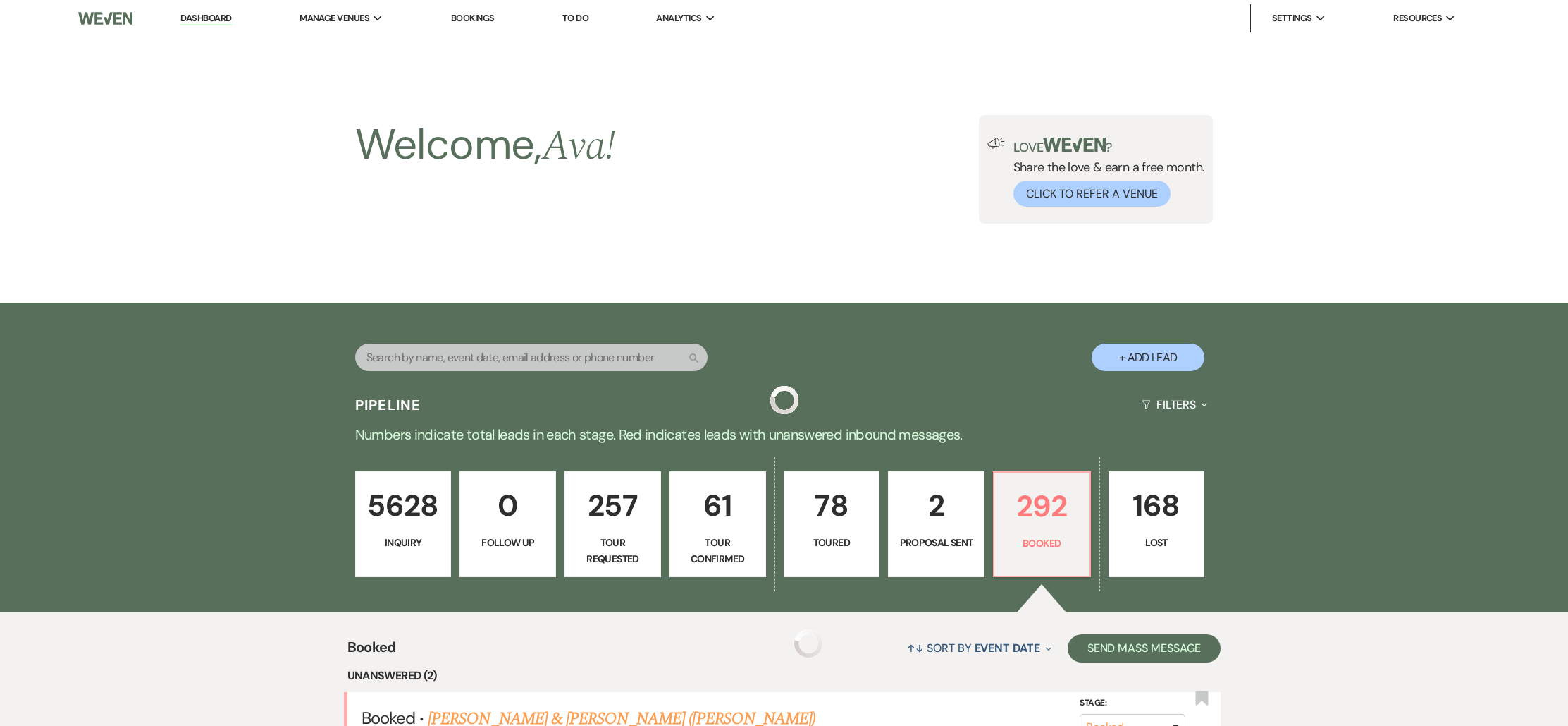
scroll to position [371, 0]
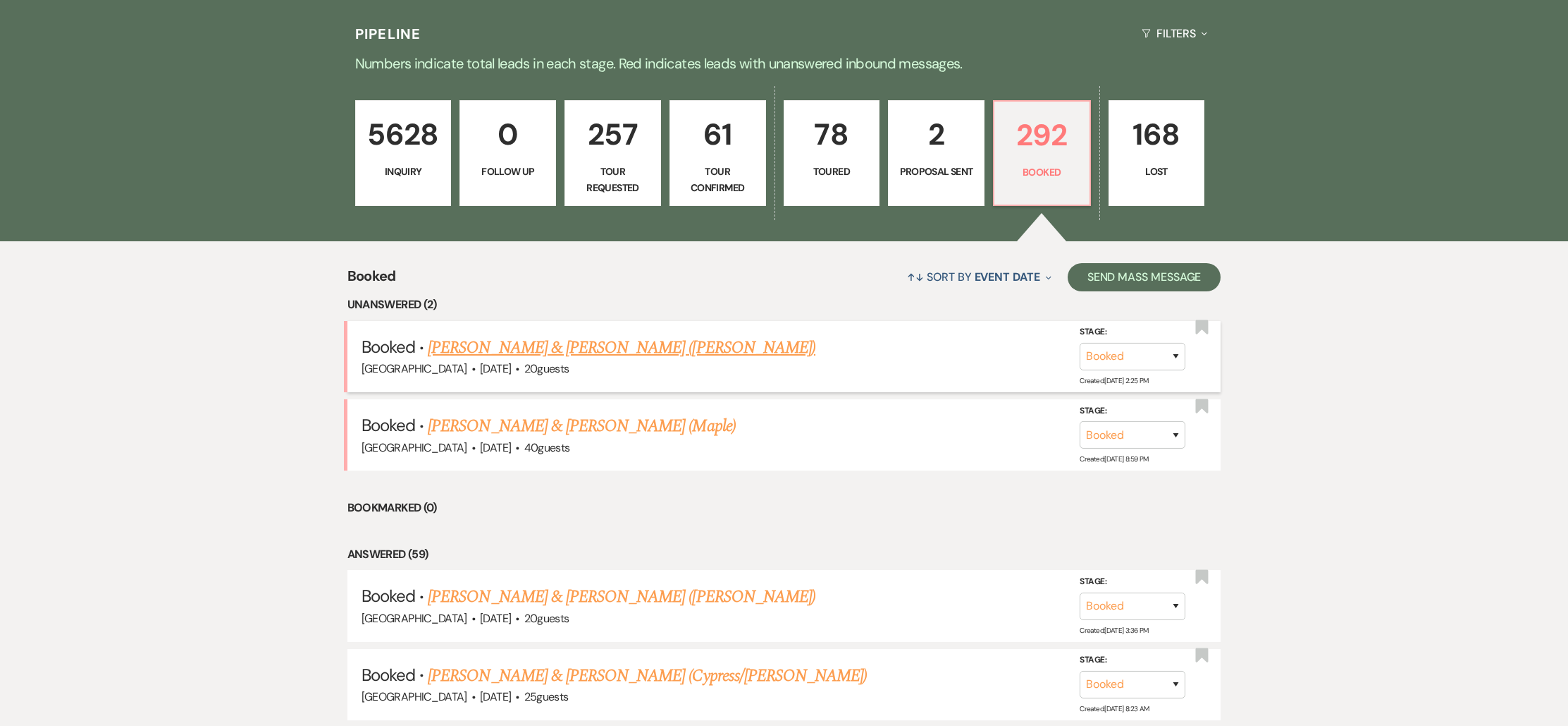
click at [549, 345] on link "[PERSON_NAME] & [PERSON_NAME] ([PERSON_NAME])" at bounding box center [621, 348] width 387 height 25
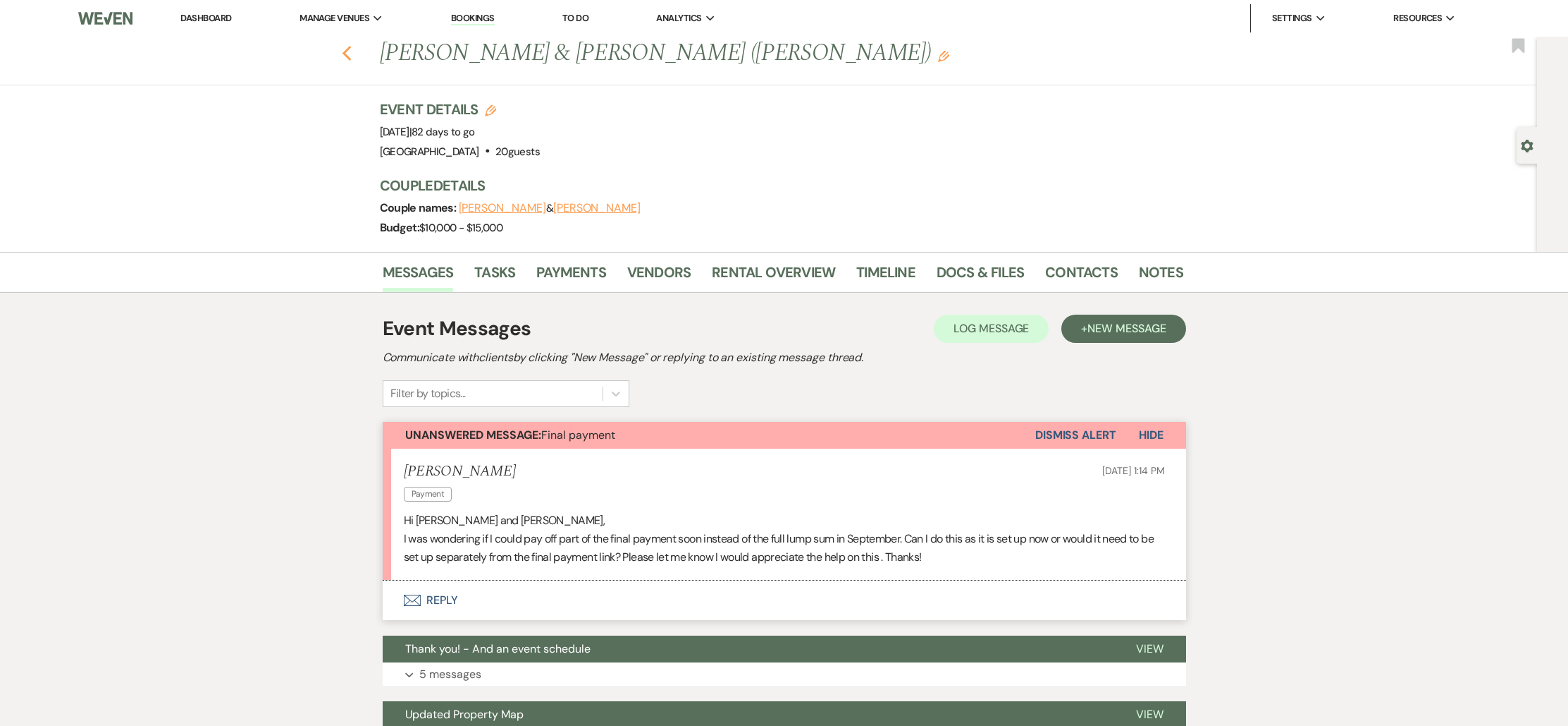
click at [351, 57] on use "button" at bounding box center [346, 53] width 9 height 15
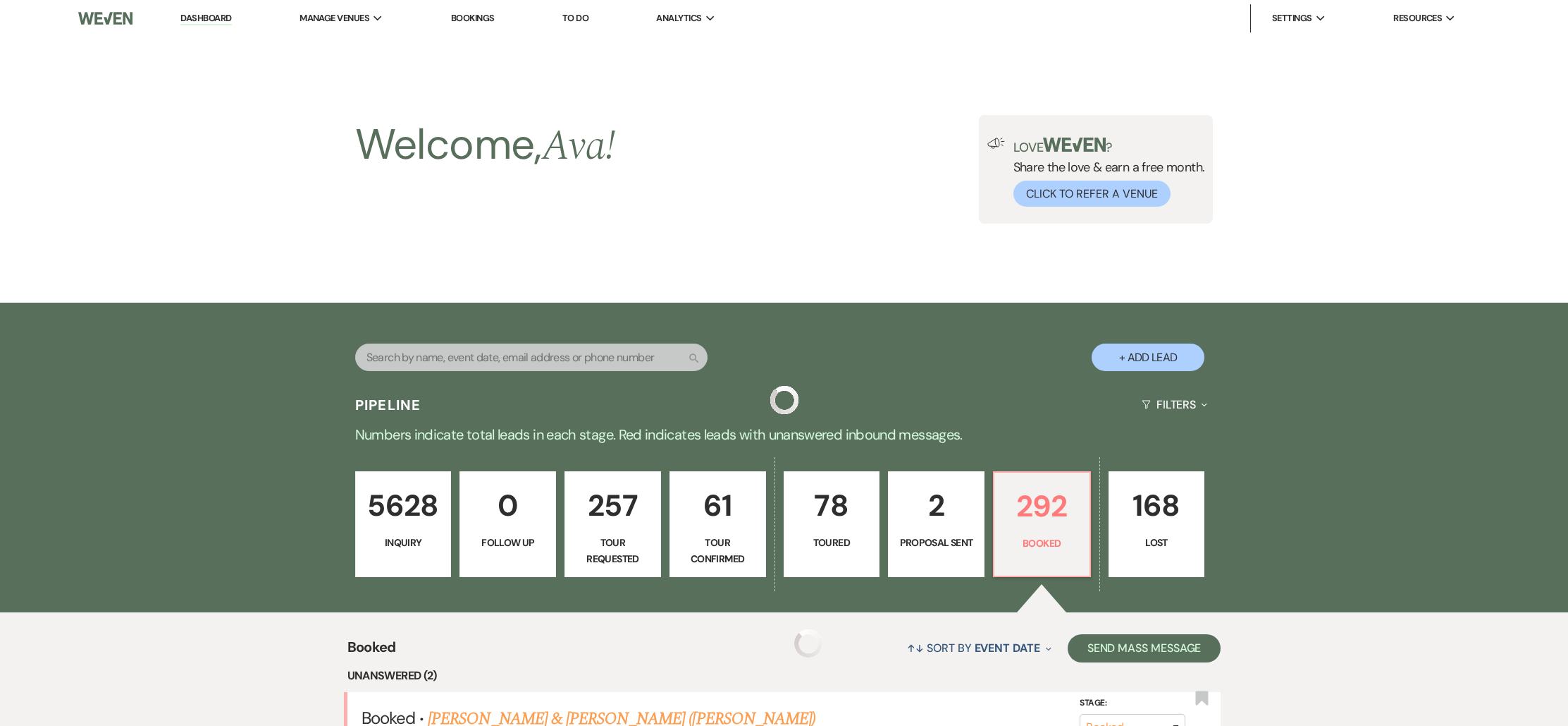
scroll to position [371, 0]
